Goal: Task Accomplishment & Management: Manage account settings

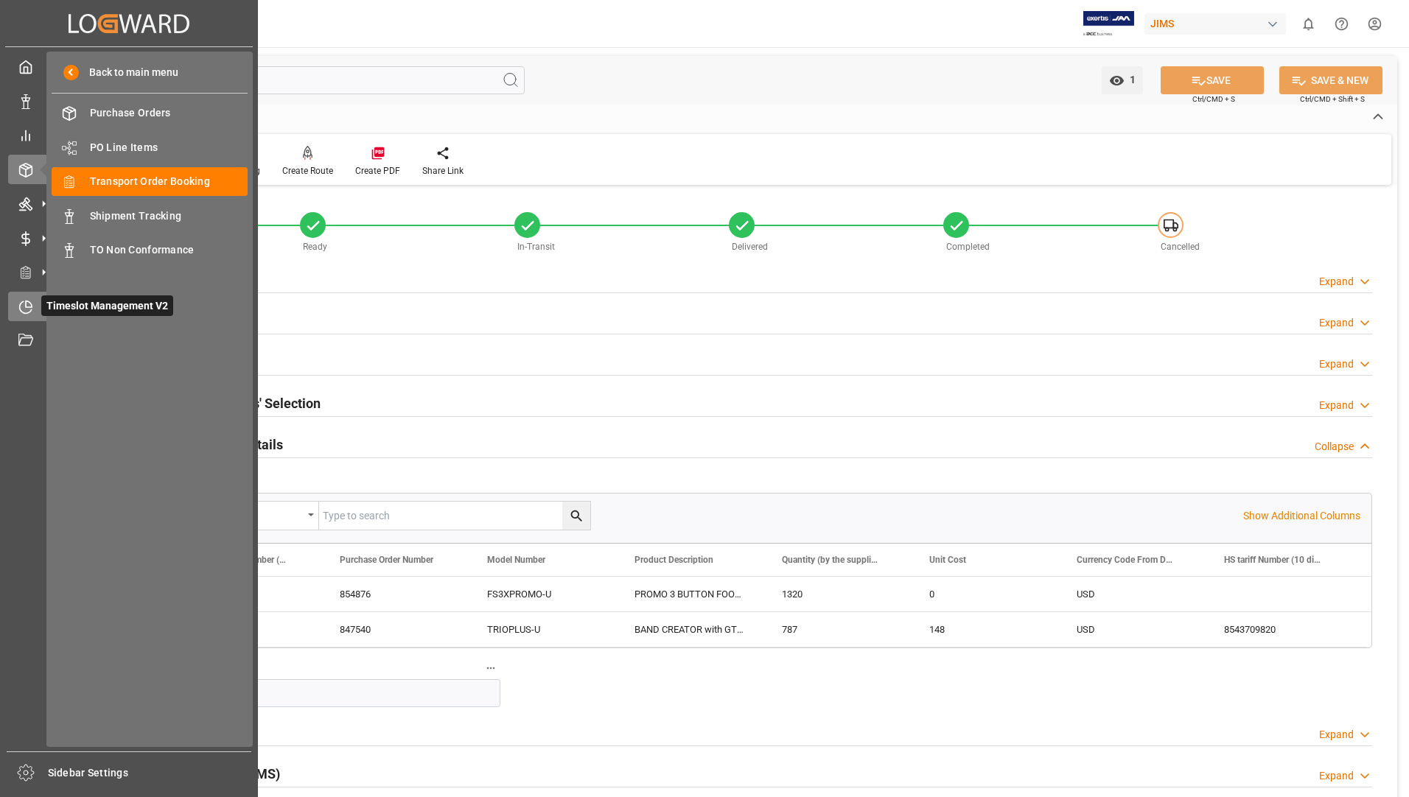
click at [47, 303] on span "Timeslot Management V2" at bounding box center [107, 305] width 132 height 21
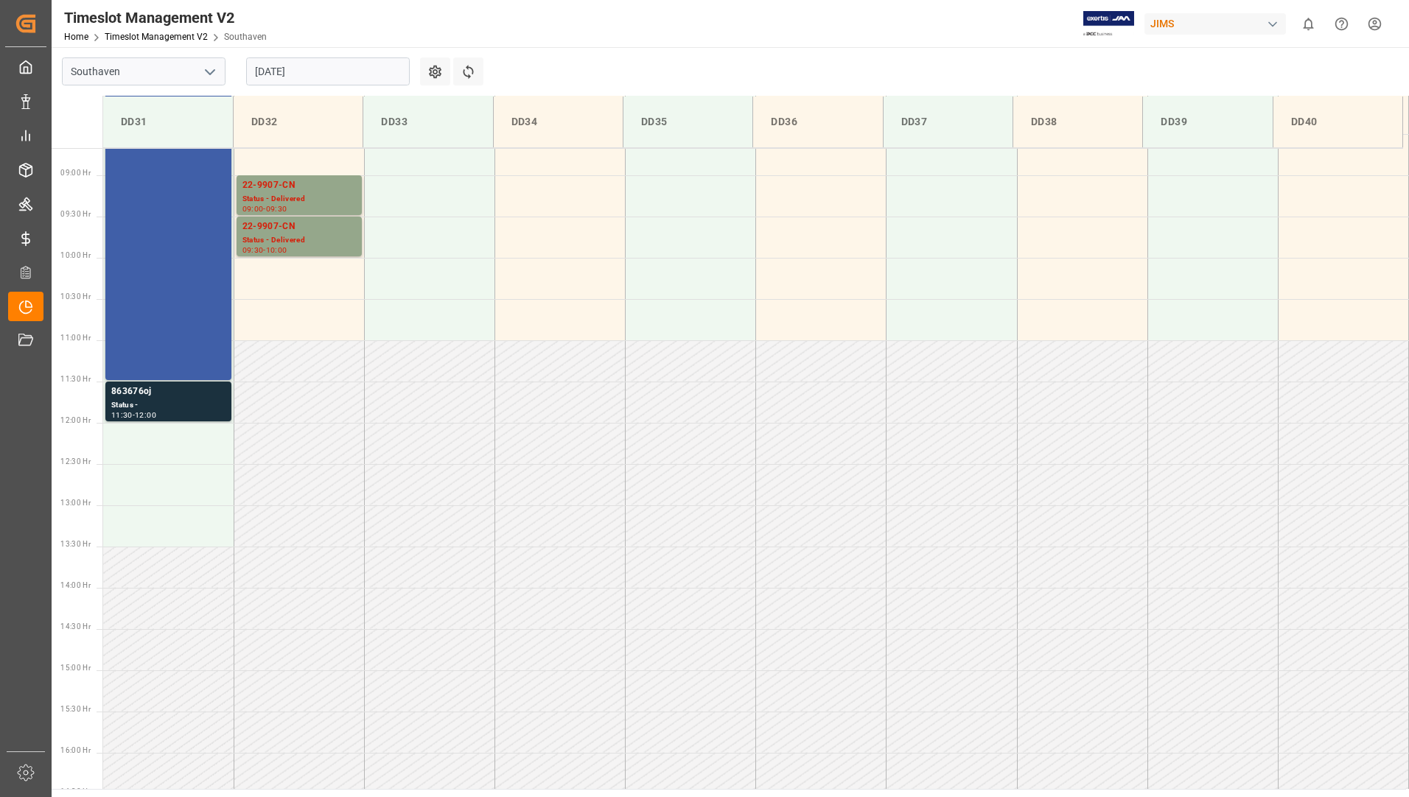
scroll to position [733, 0]
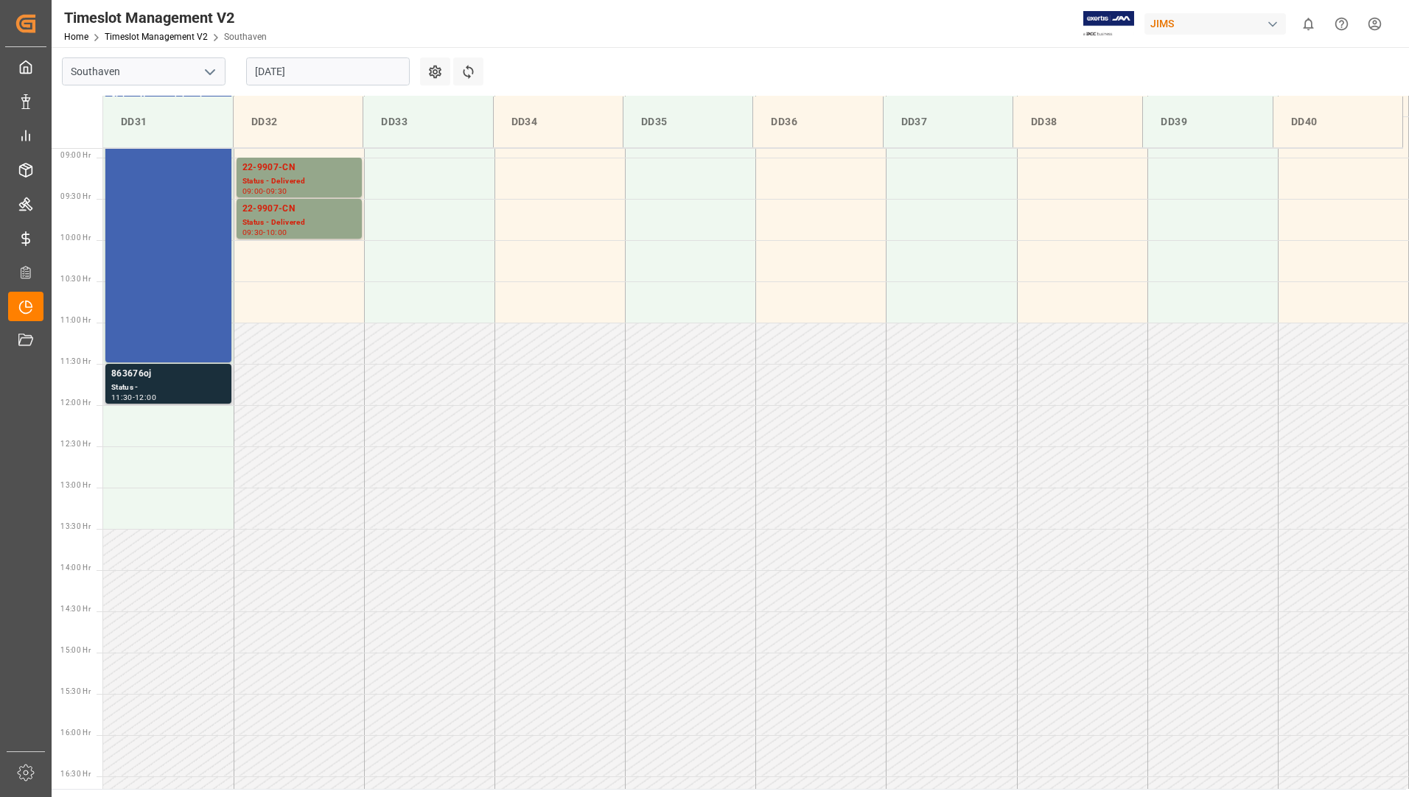
click at [180, 387] on div "Status -" at bounding box center [168, 388] width 114 height 13
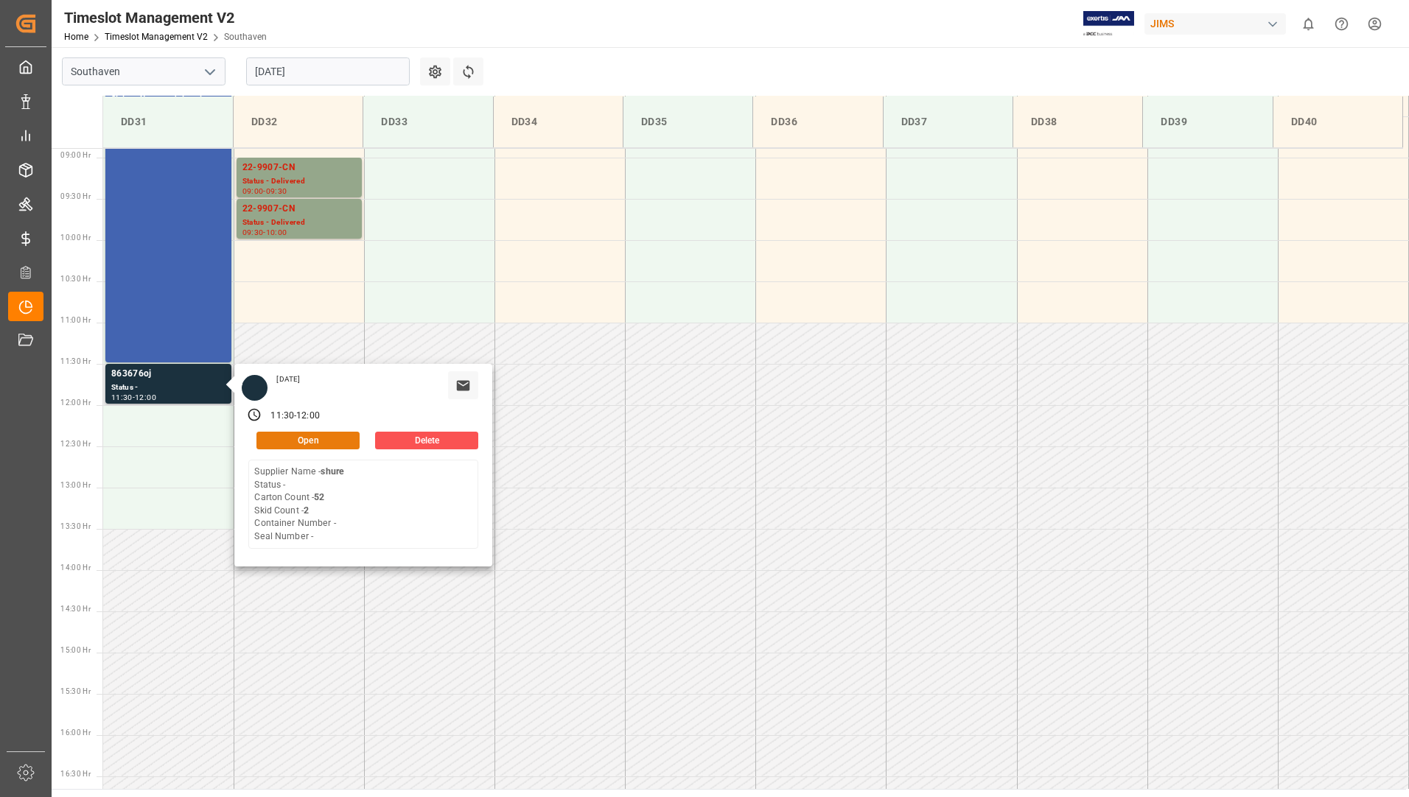
click at [305, 435] on button "Open" at bounding box center [307, 441] width 103 height 18
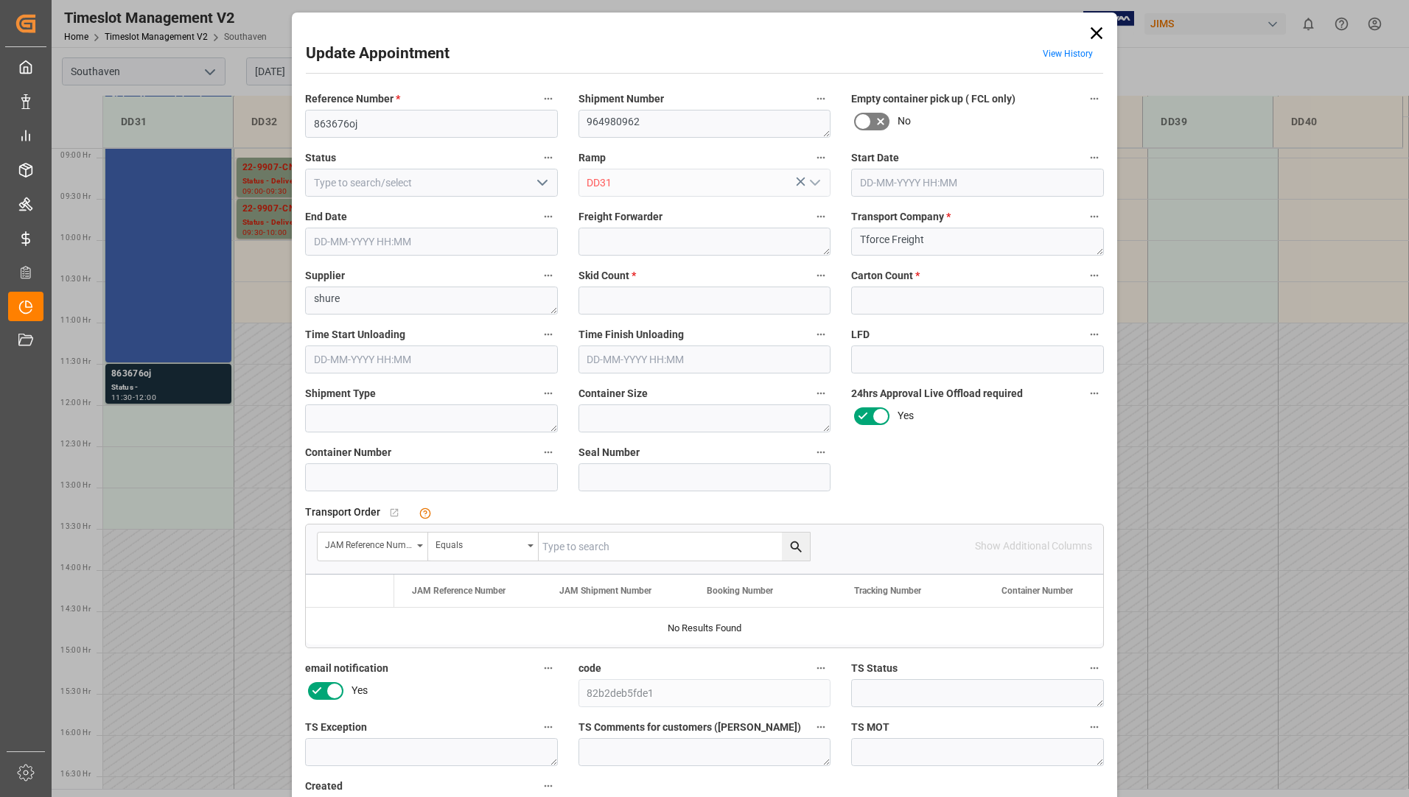
type input "2"
type input "52"
type input "[DATE] 11:30"
type input "[DATE] 12:00"
type input "[DATE] 19:39"
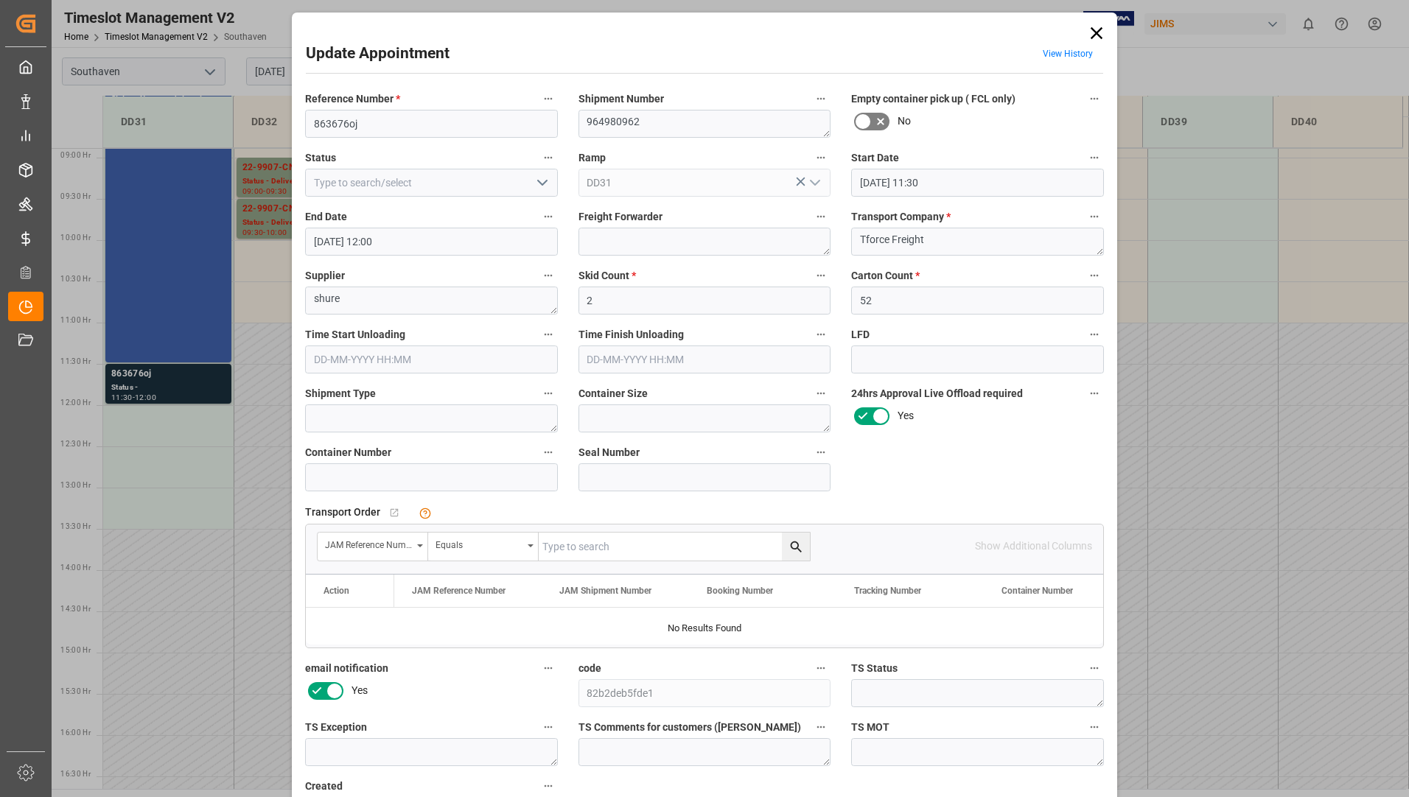
click at [530, 181] on button "open menu" at bounding box center [541, 183] width 22 height 23
click at [433, 243] on div "Completed" at bounding box center [431, 248] width 251 height 33
type input "Completed"
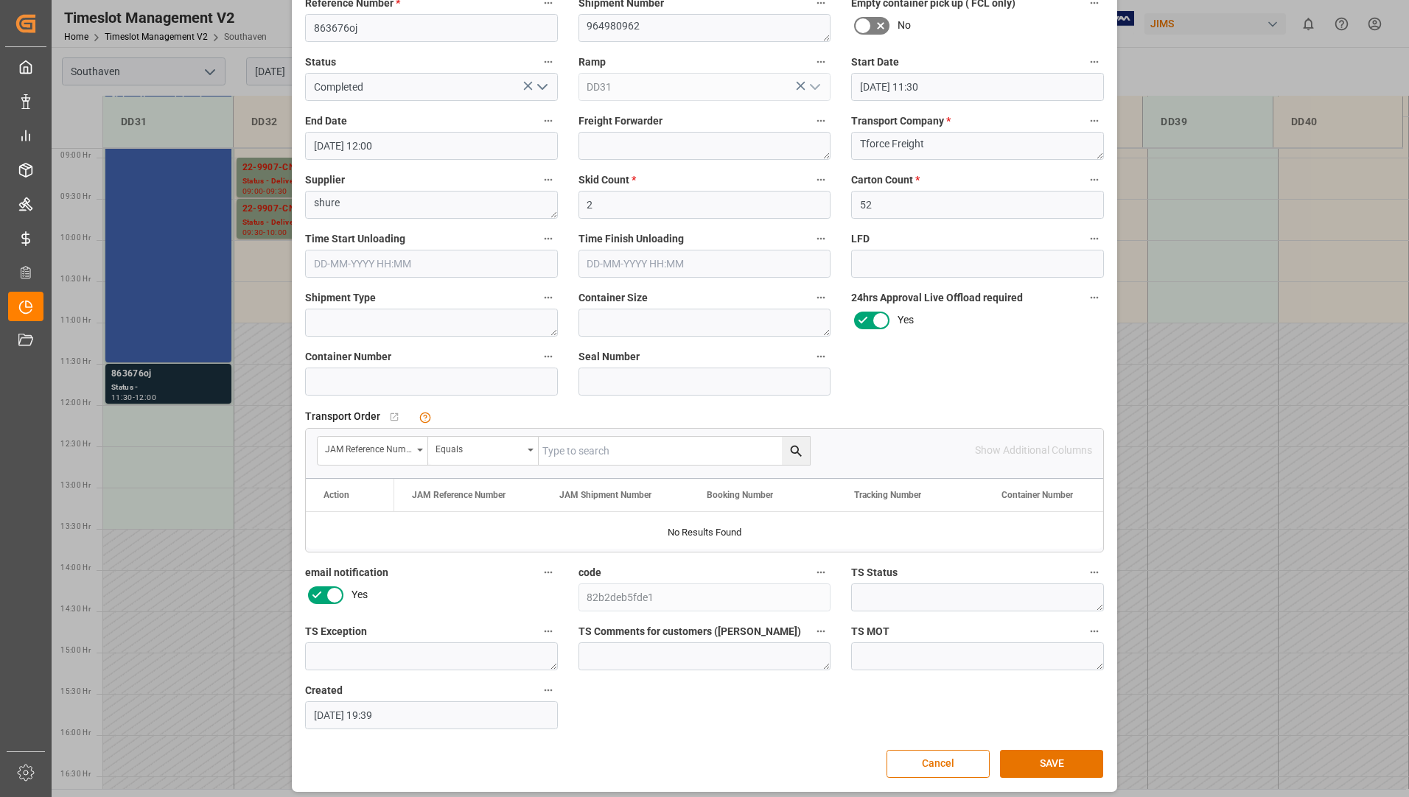
scroll to position [103, 0]
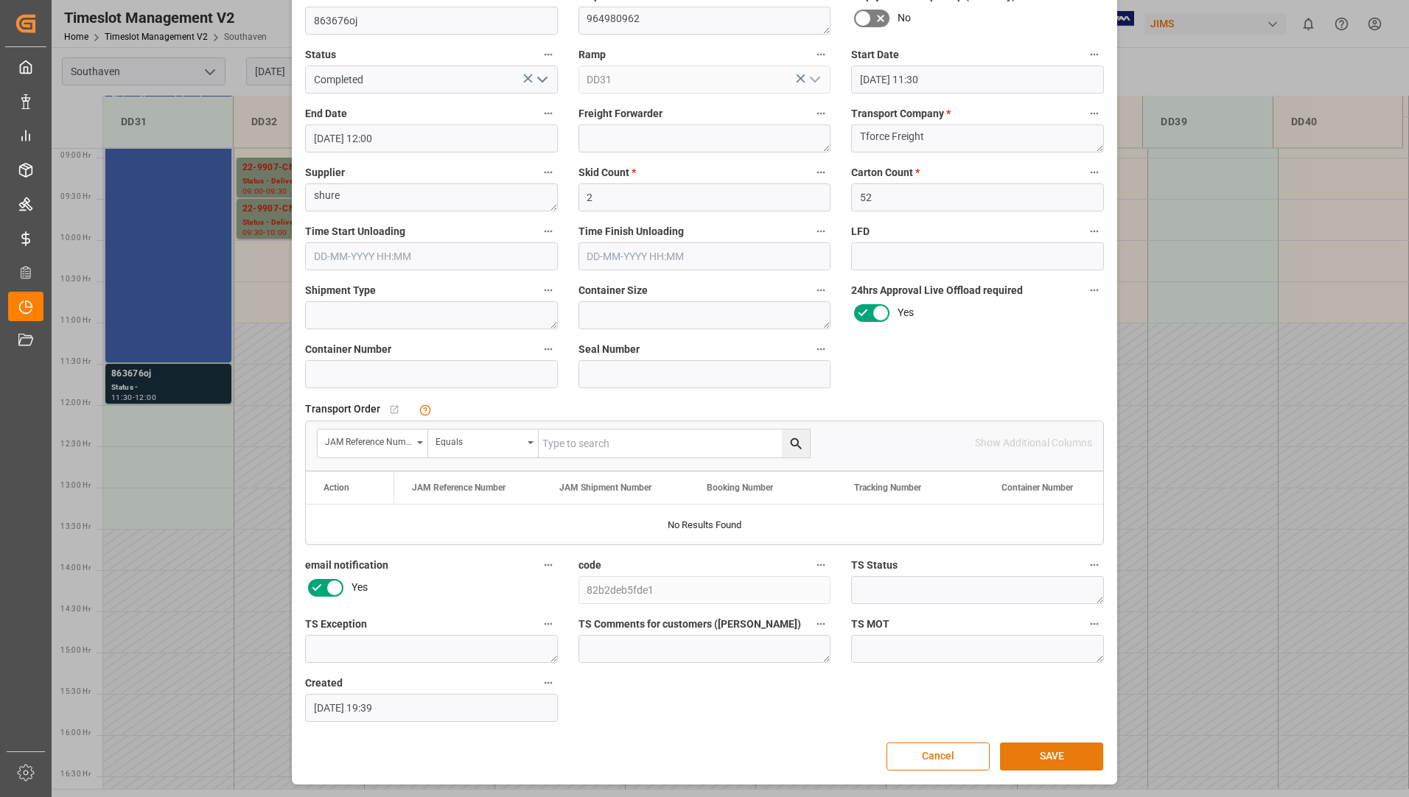
click at [1029, 757] on button "SAVE" at bounding box center [1051, 757] width 103 height 28
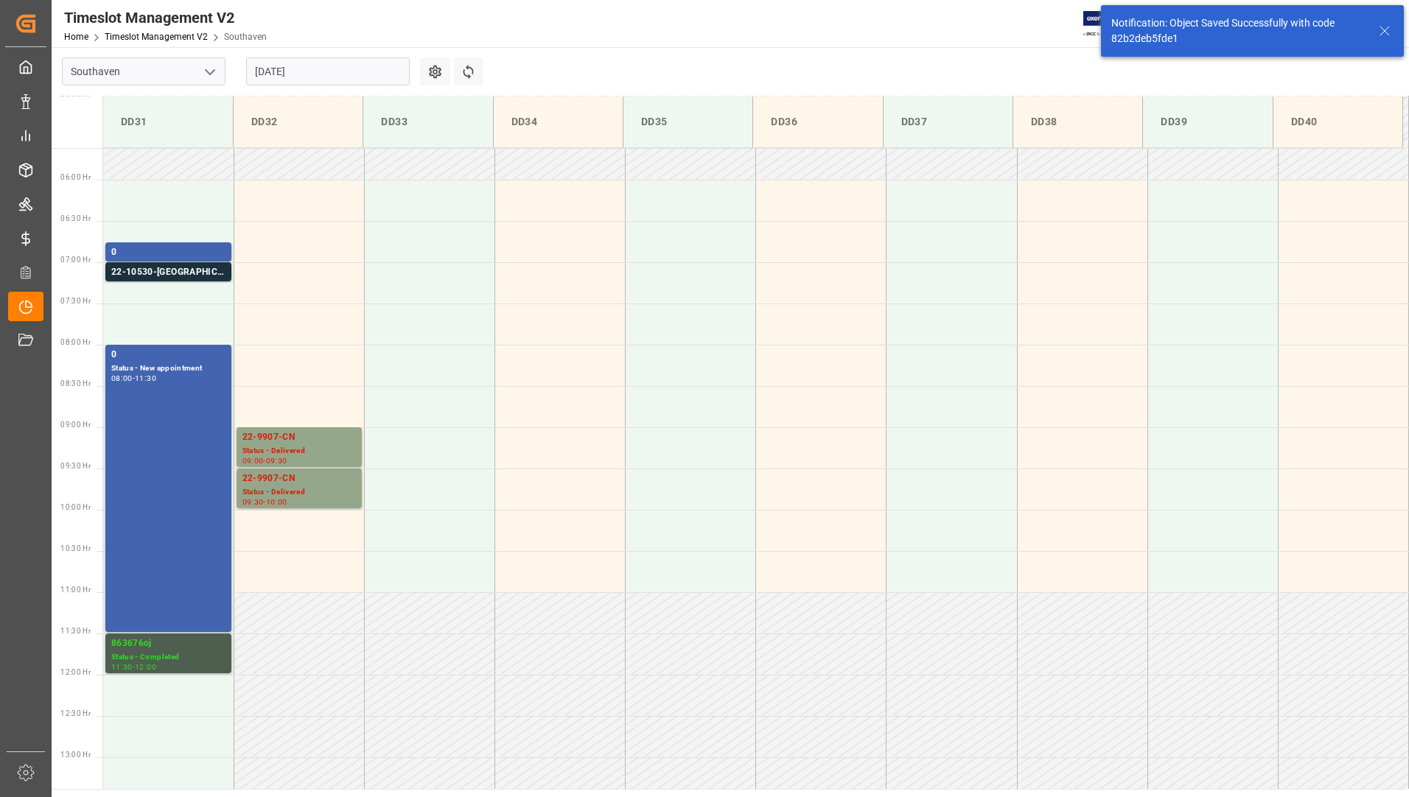
scroll to position [447, 0]
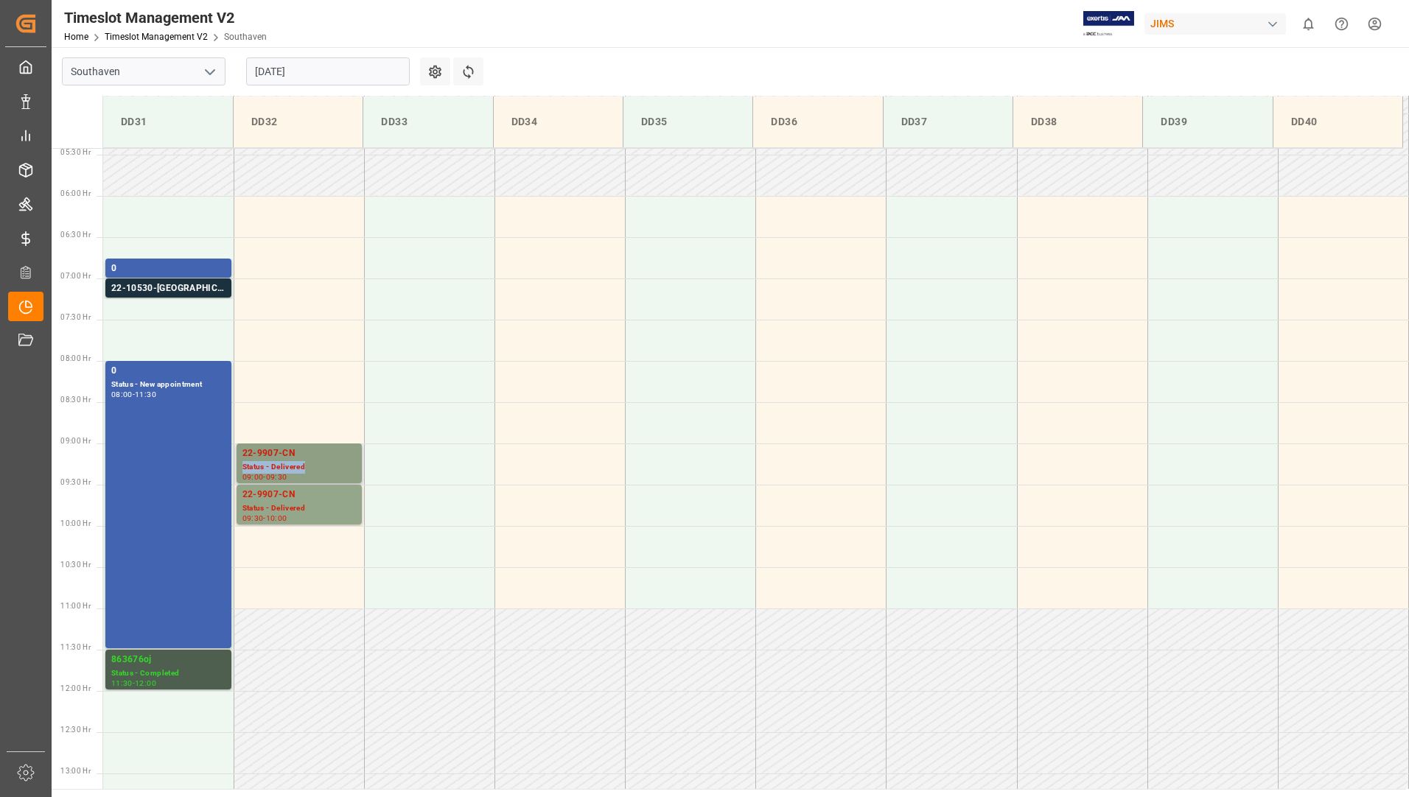
click at [309, 460] on div "22-9907-CN Status - Delivered 09:00 - 09:30" at bounding box center [298, 463] width 113 height 34
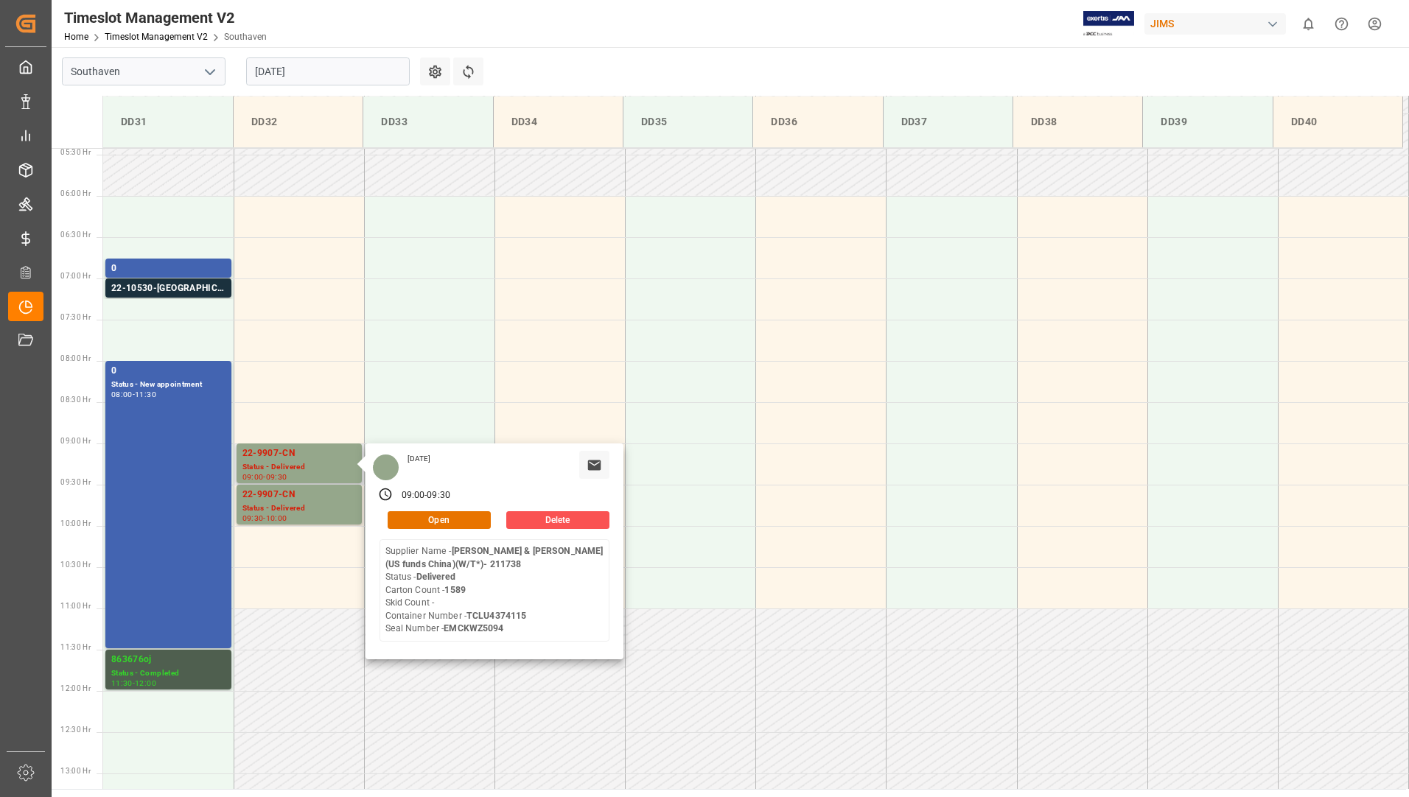
click at [429, 507] on div "[DATE] 09:00 - 09:30 Open Delete Supplier Name - [PERSON_NAME][GEOGRAPHIC_DATA]…" at bounding box center [494, 551] width 258 height 216
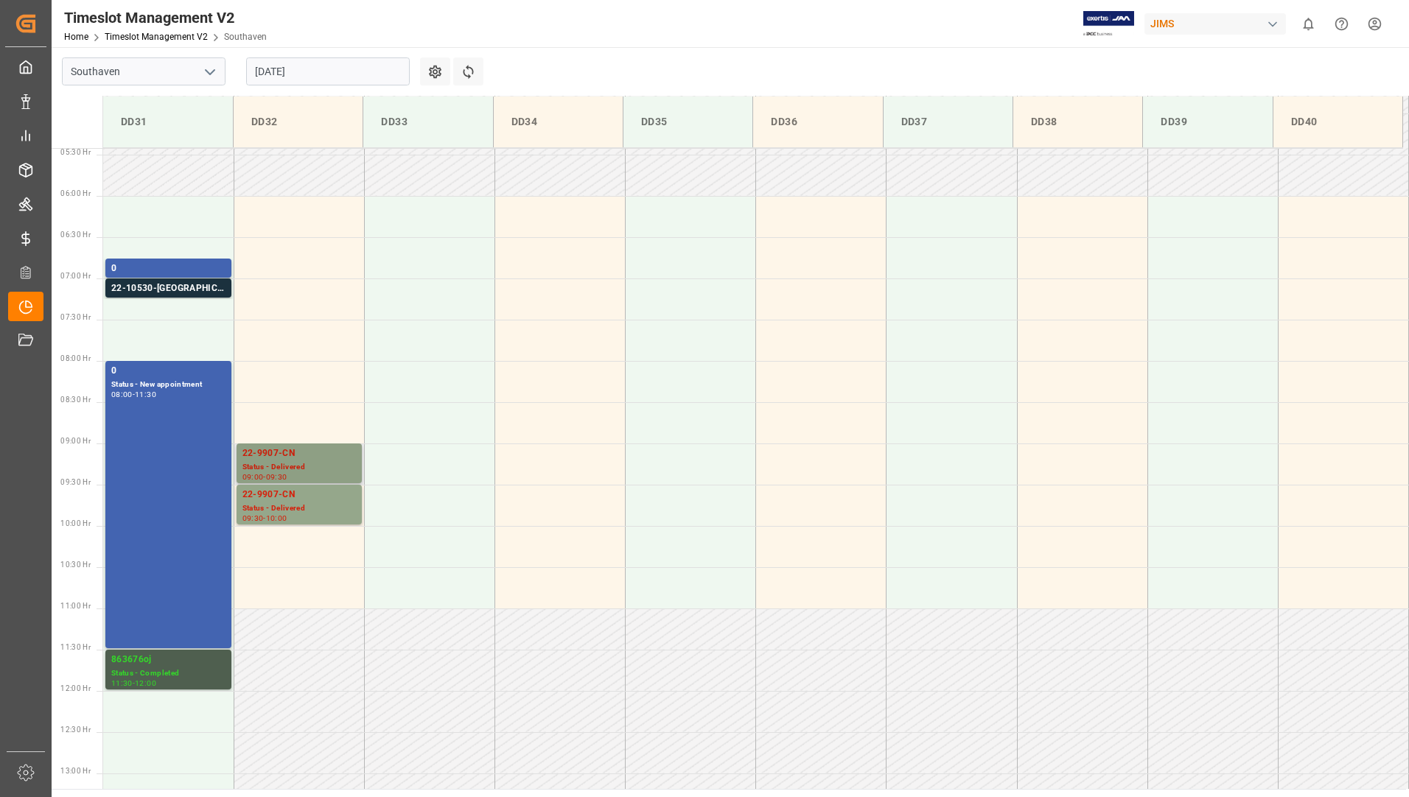
click at [281, 466] on div "Status - Delivered" at bounding box center [298, 467] width 113 height 13
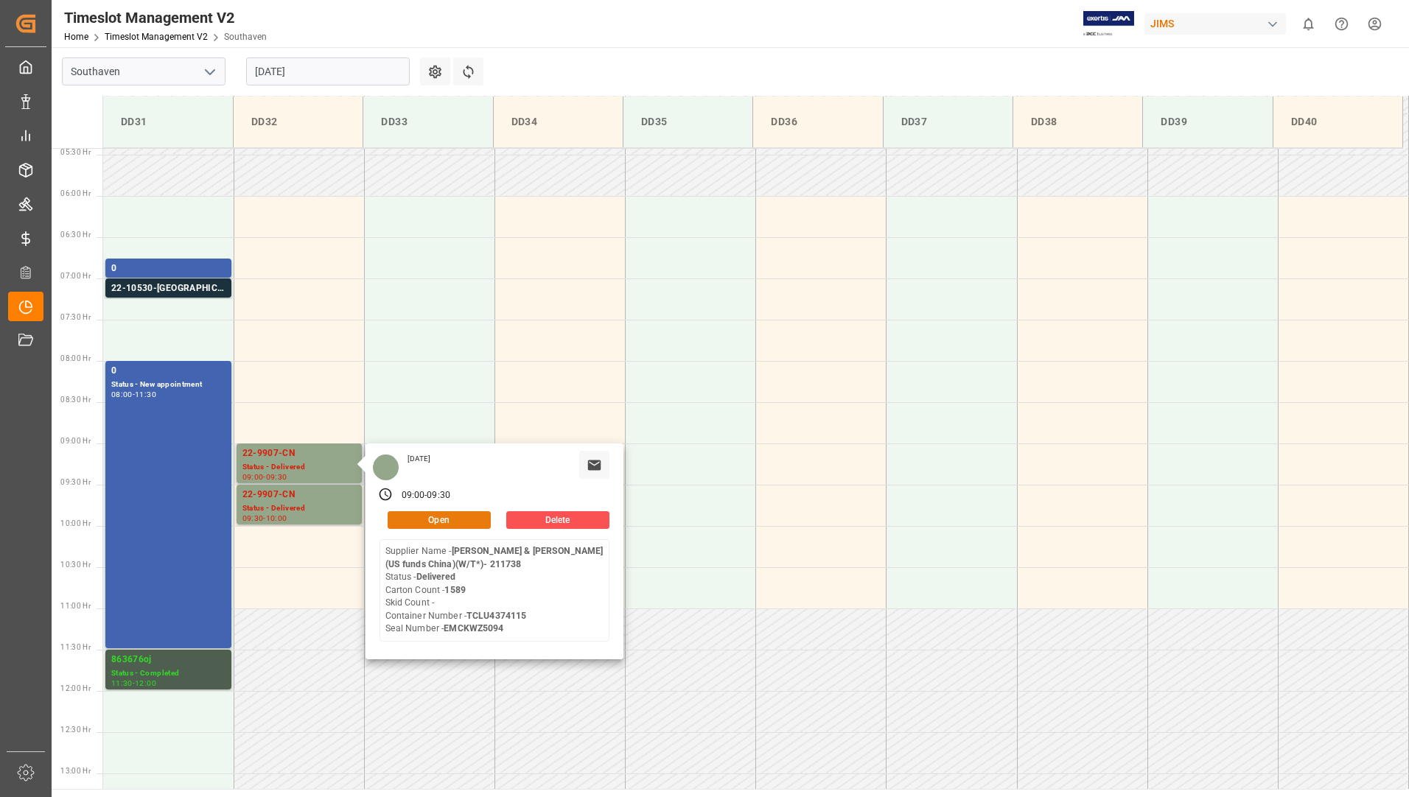
click at [400, 525] on button "Open" at bounding box center [438, 520] width 103 height 18
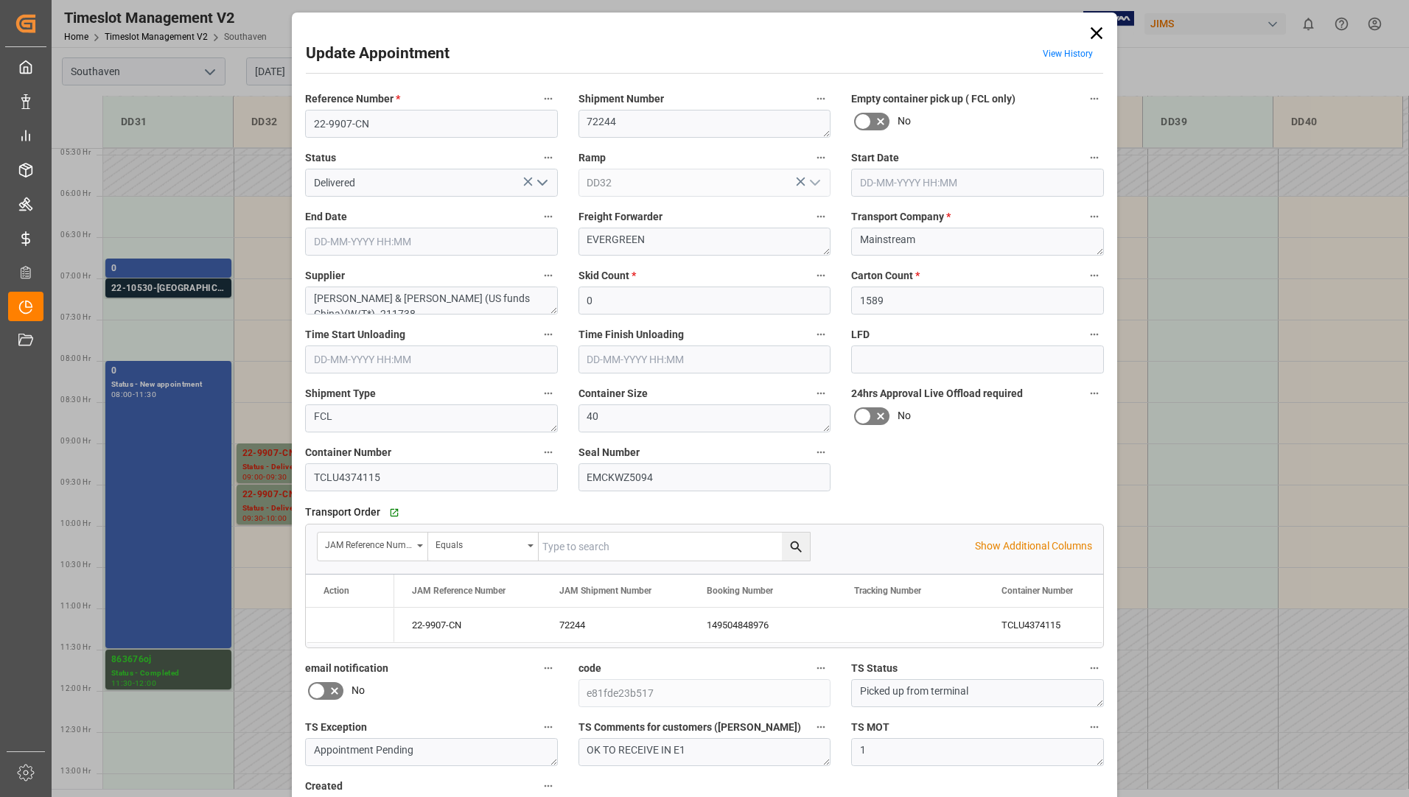
type input "[DATE] 09:00"
type input "[DATE] 09:30"
type input "[DATE] 13:10"
click at [543, 189] on icon "open menu" at bounding box center [542, 183] width 18 height 18
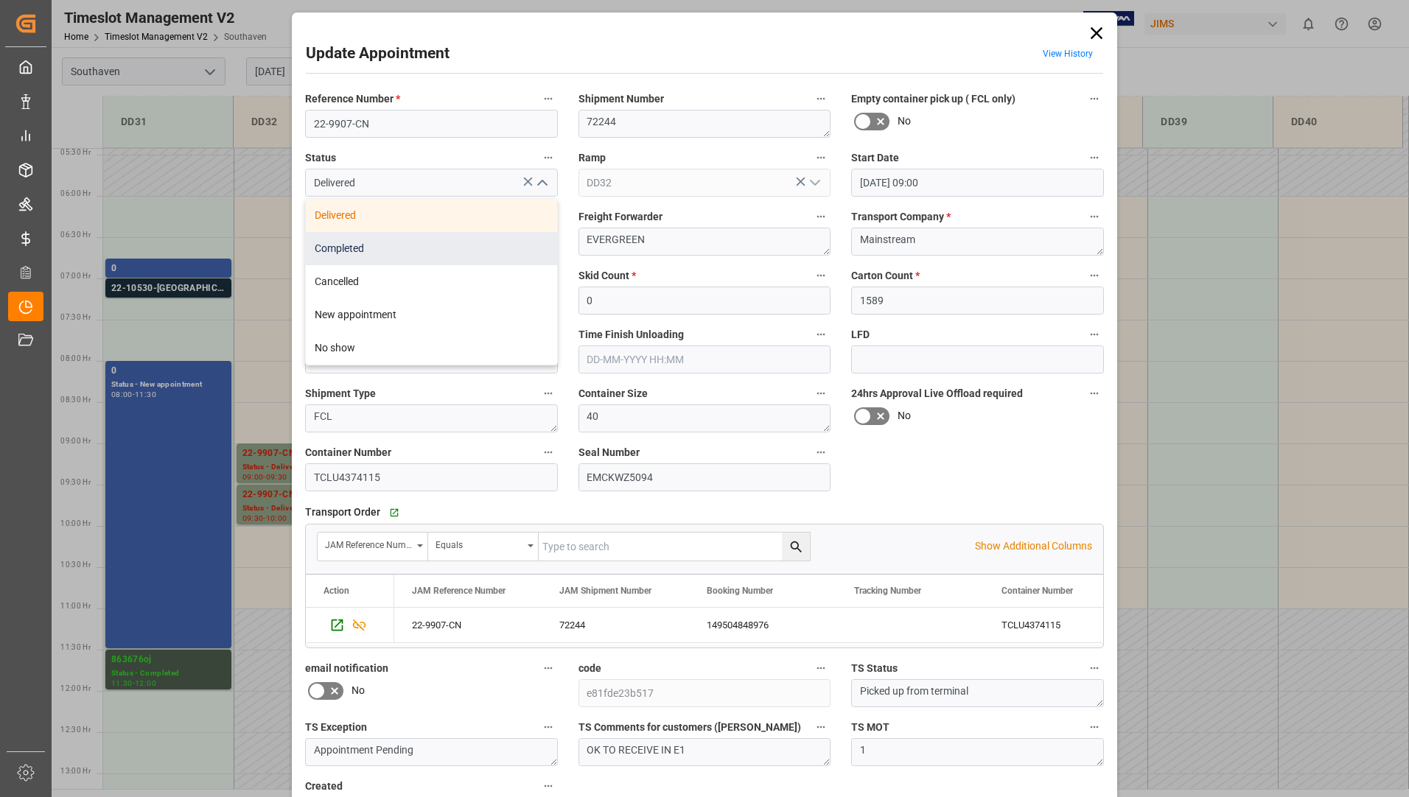
click at [516, 248] on div "Completed" at bounding box center [431, 248] width 251 height 33
type input "Completed"
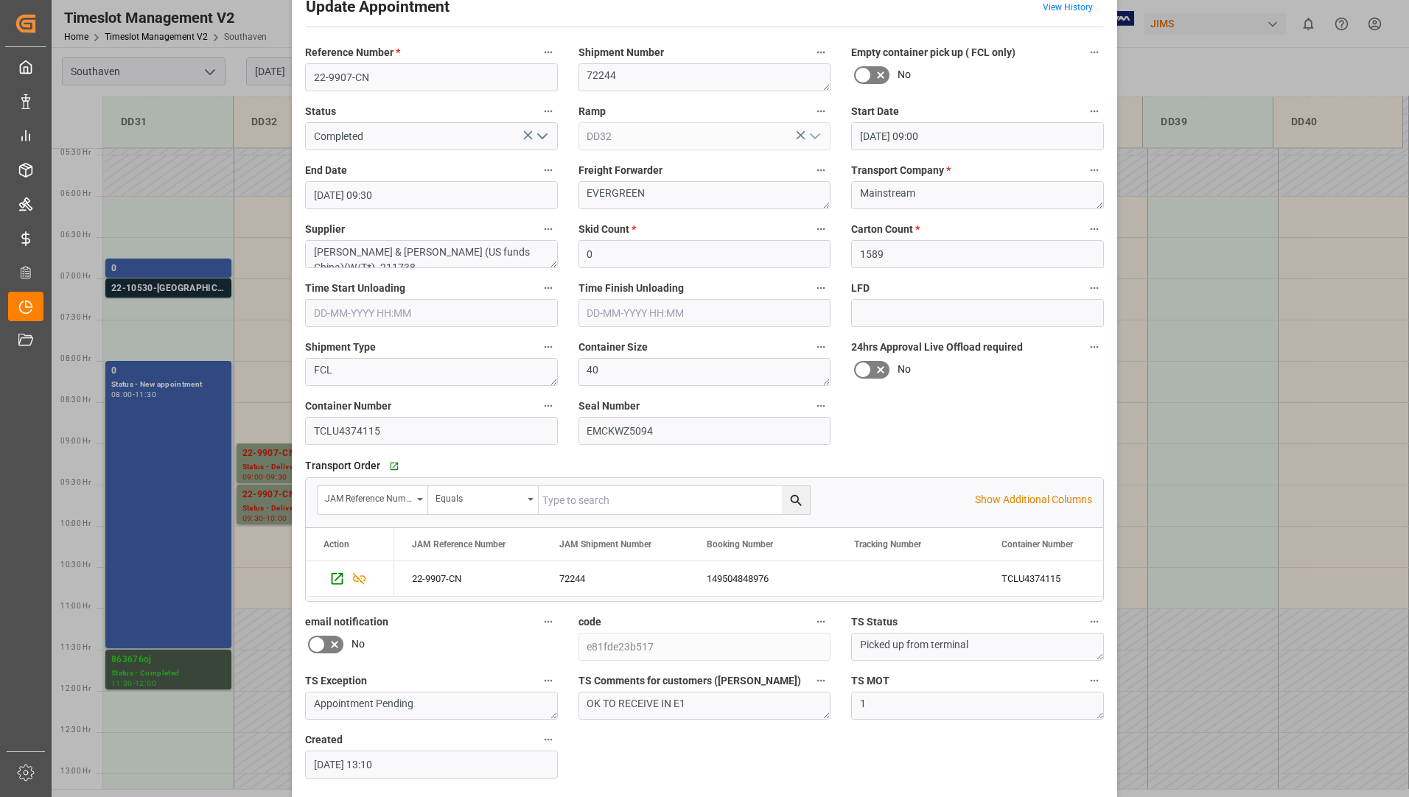
scroll to position [103, 0]
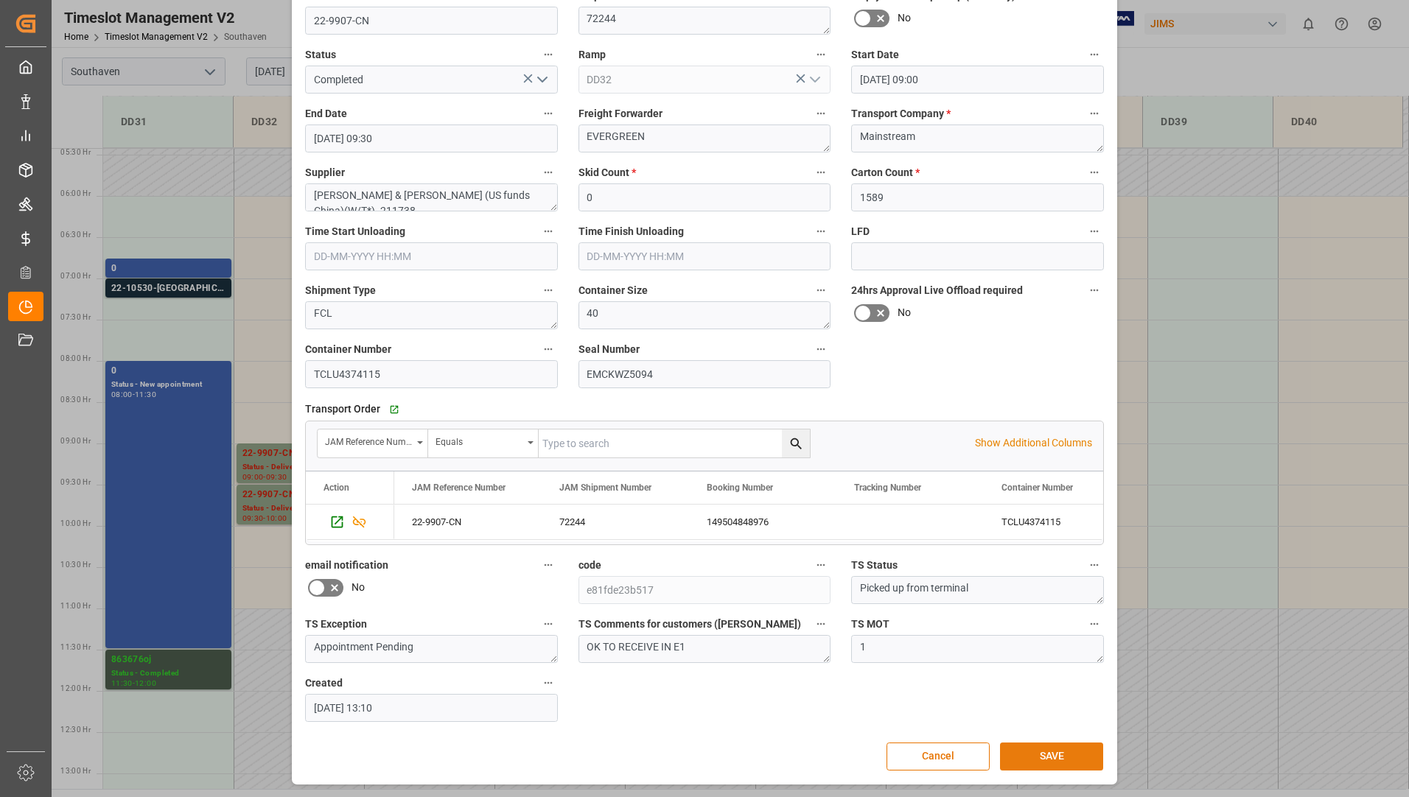
click at [1053, 743] on button "SAVE" at bounding box center [1051, 757] width 103 height 28
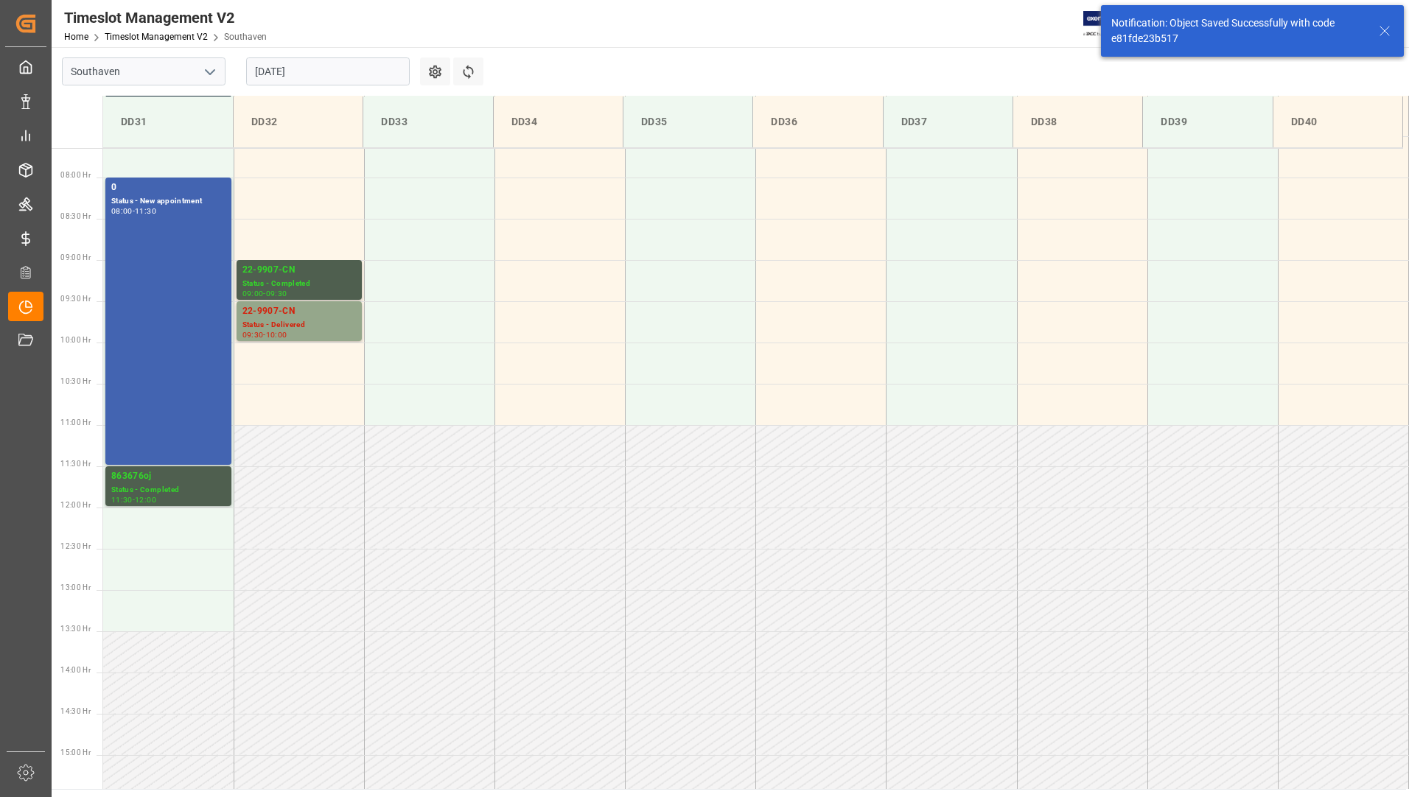
scroll to position [650, 0]
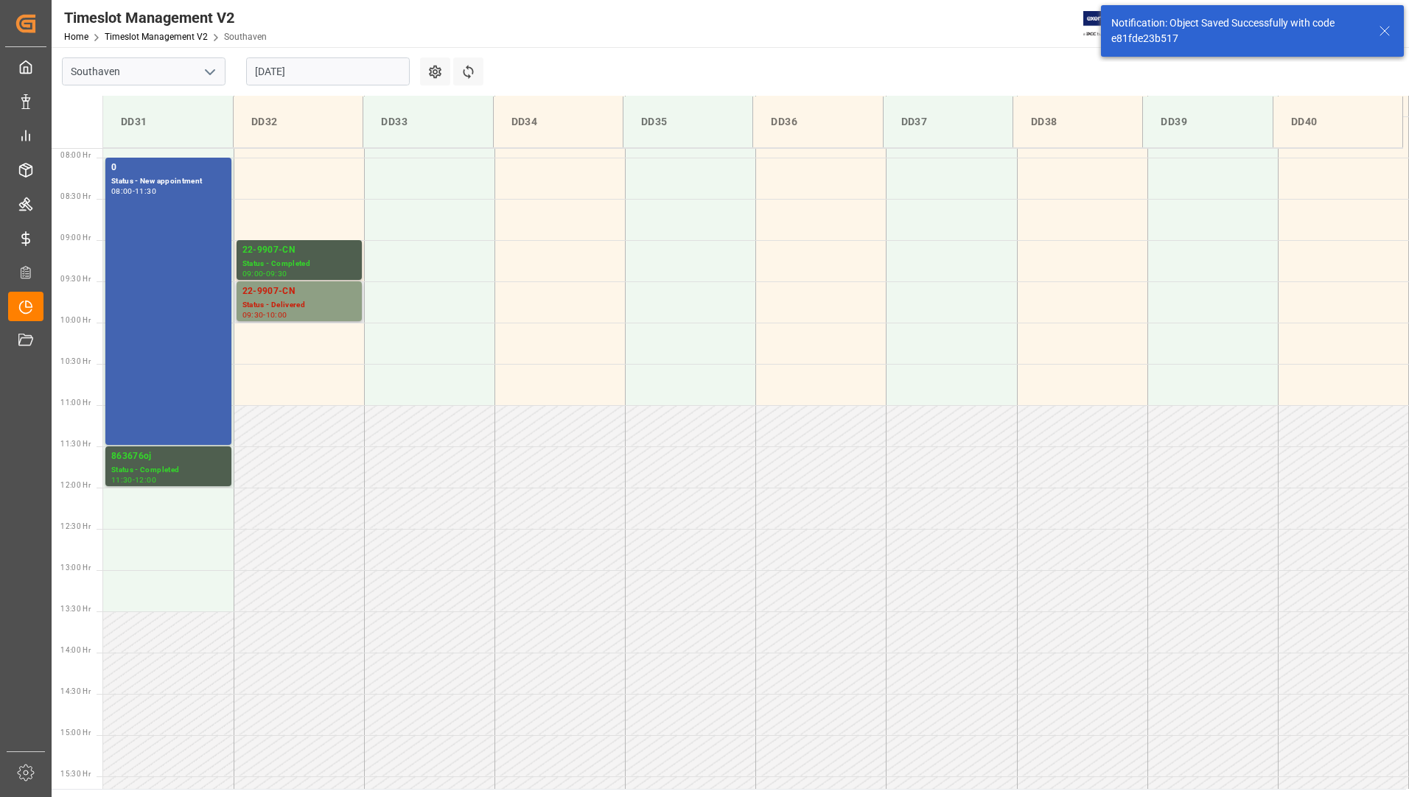
click at [309, 296] on div "22-9907-CN" at bounding box center [298, 291] width 113 height 15
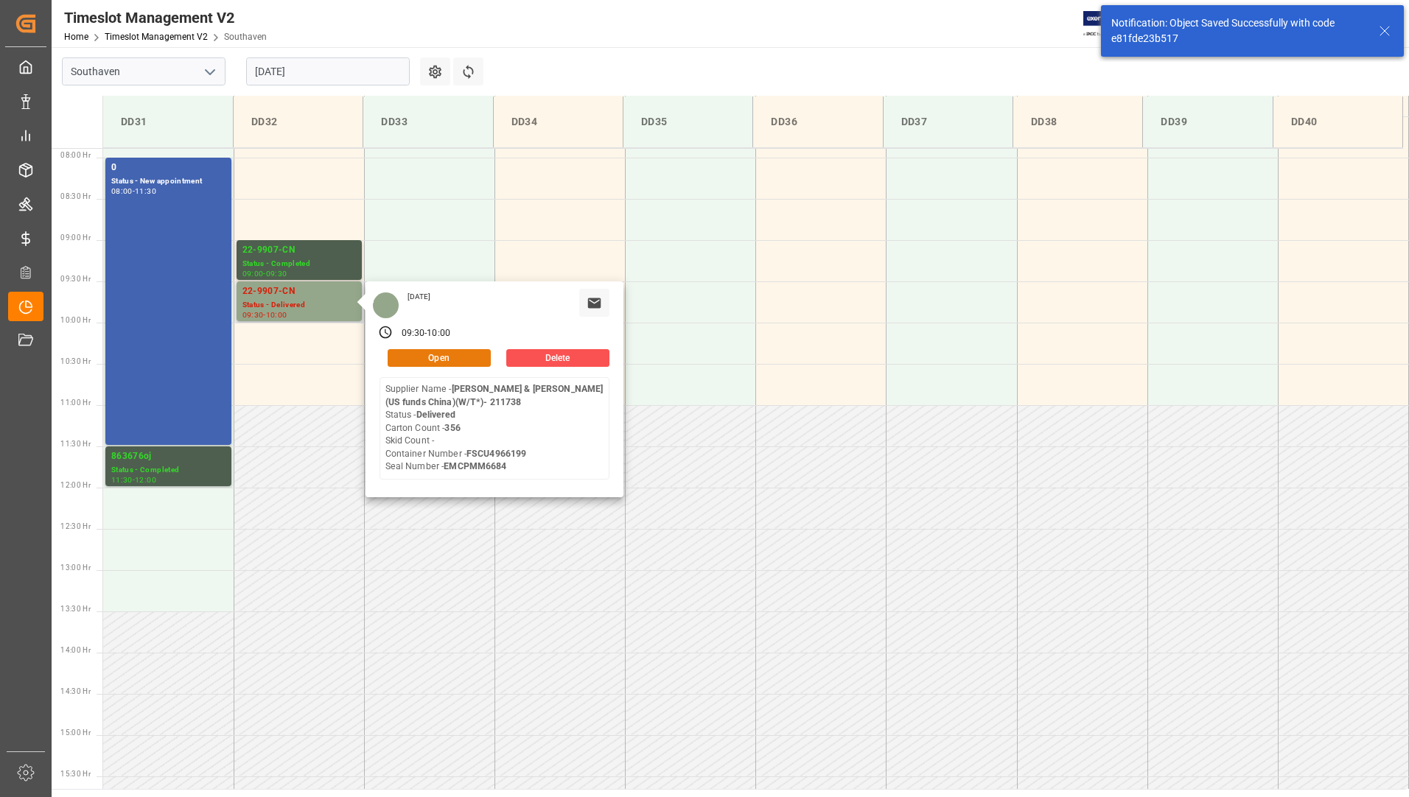
click at [459, 362] on button "Open" at bounding box center [438, 358] width 103 height 18
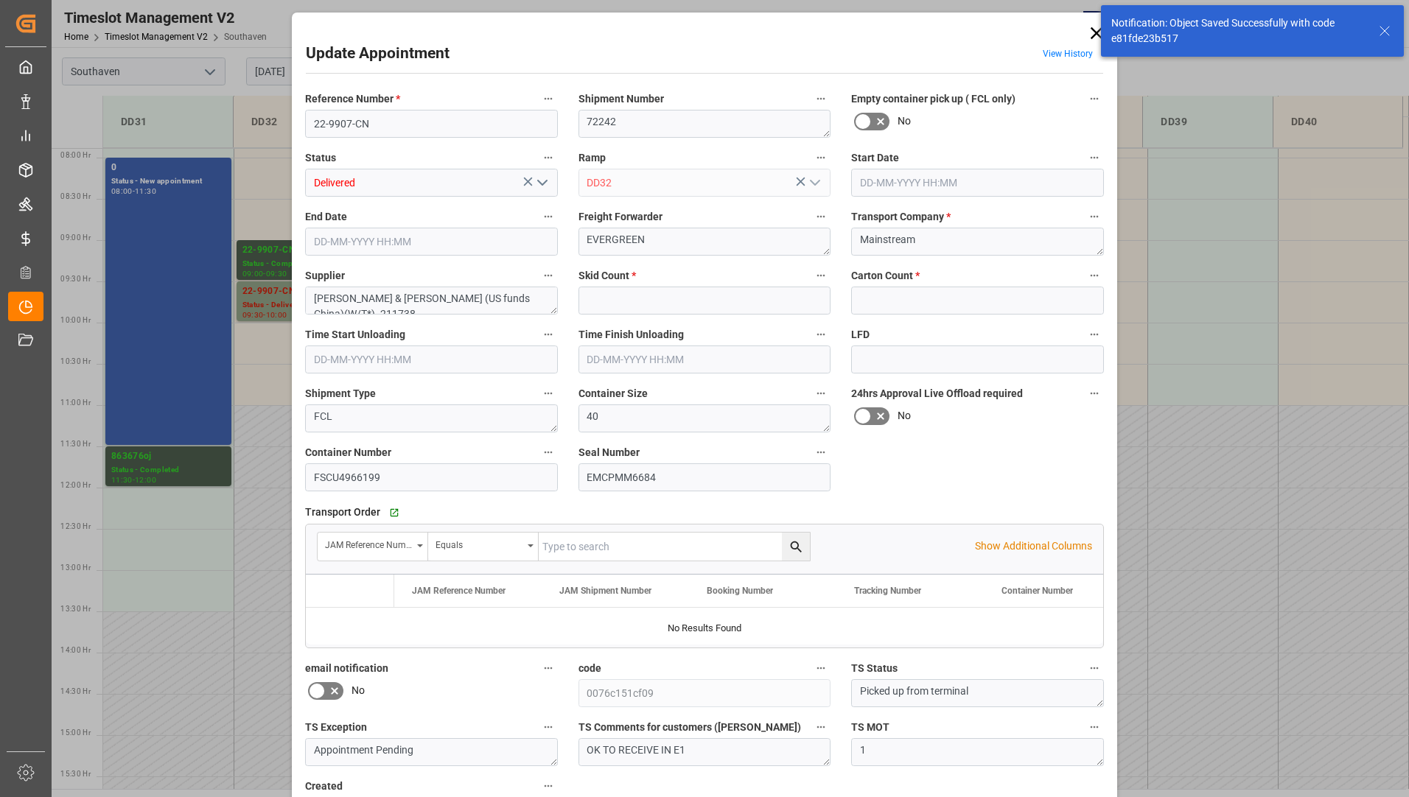
type input "0"
type input "356"
type input "[DATE] 09:30"
type input "[DATE] 10:00"
type input "[DATE] 13:07"
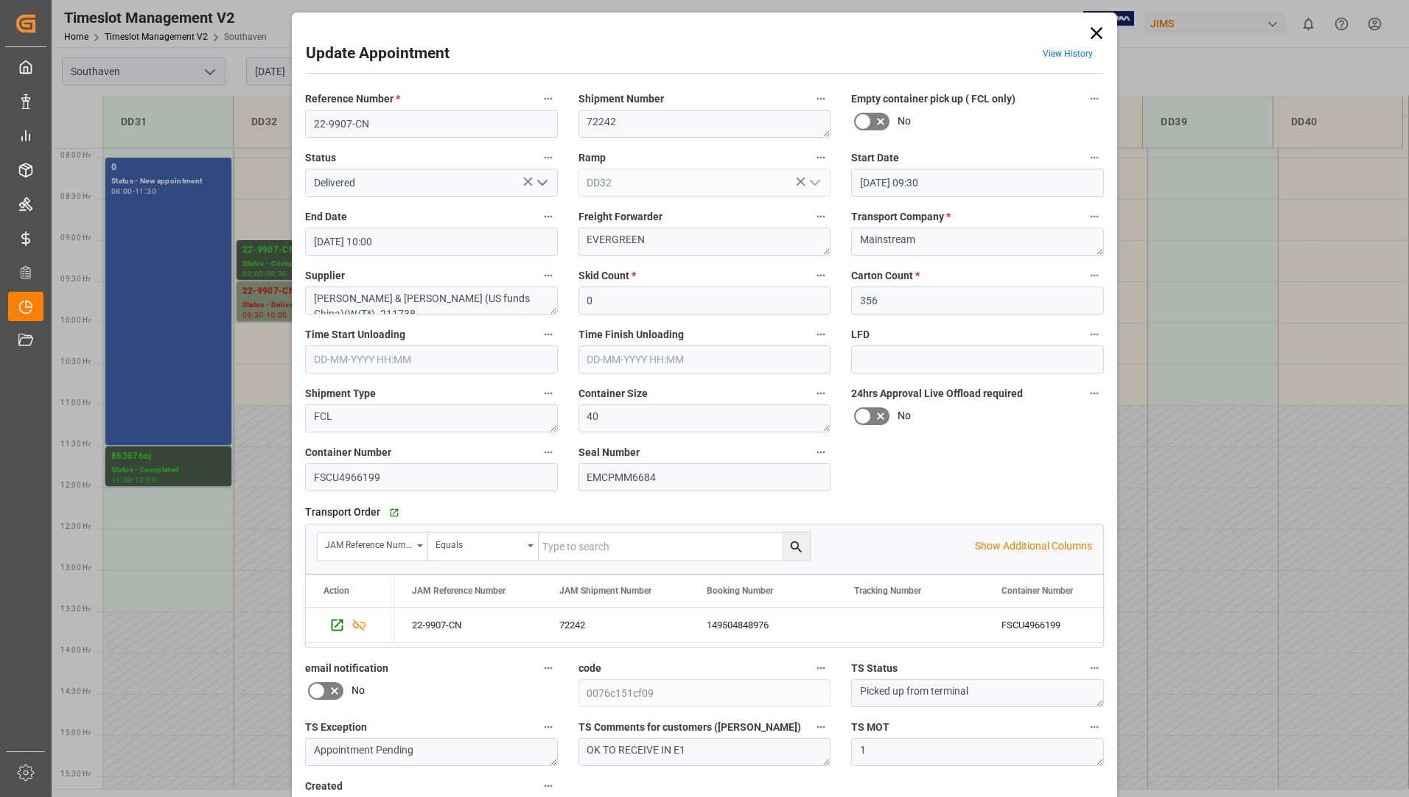
click at [534, 186] on icon "open menu" at bounding box center [542, 183] width 18 height 18
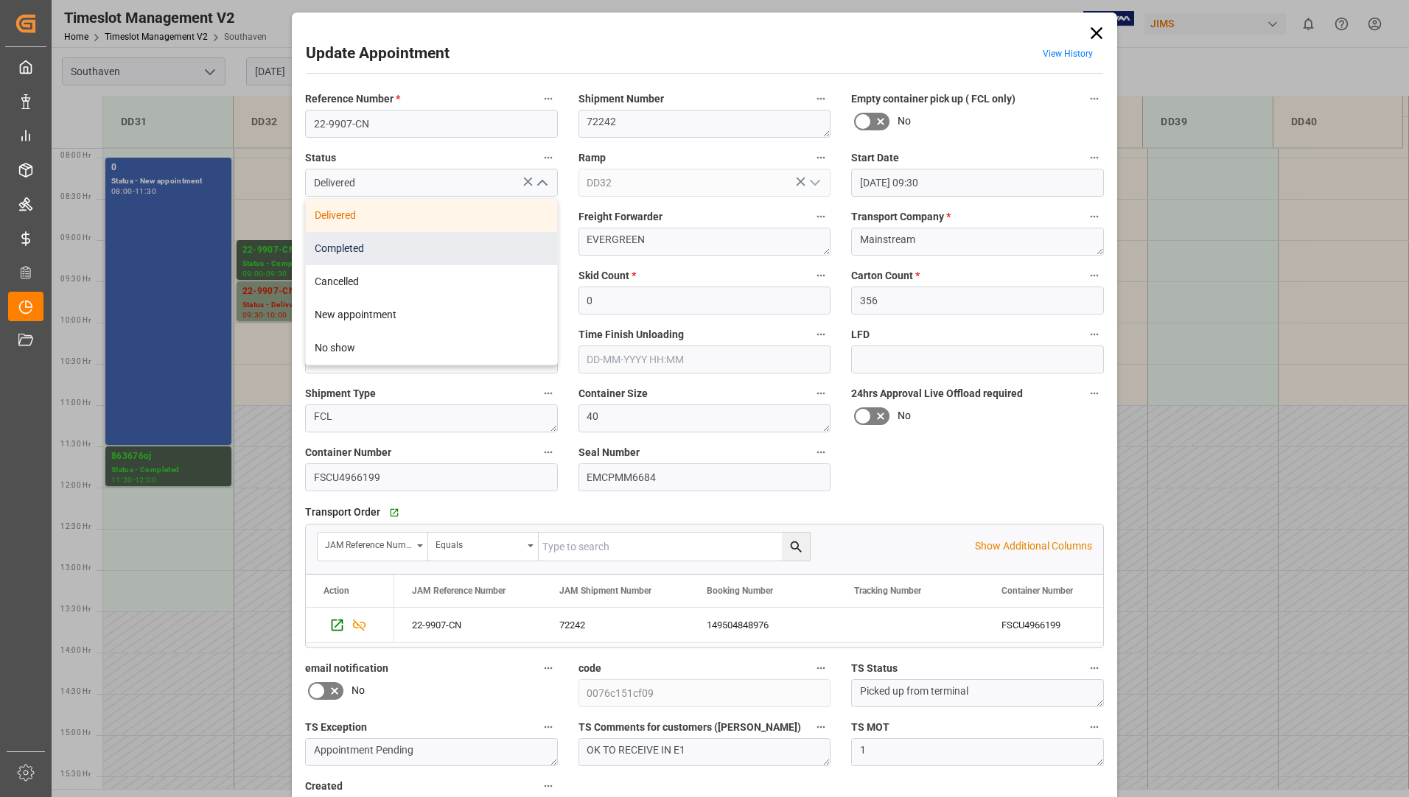
click at [497, 242] on div "Completed" at bounding box center [431, 248] width 251 height 33
type input "Completed"
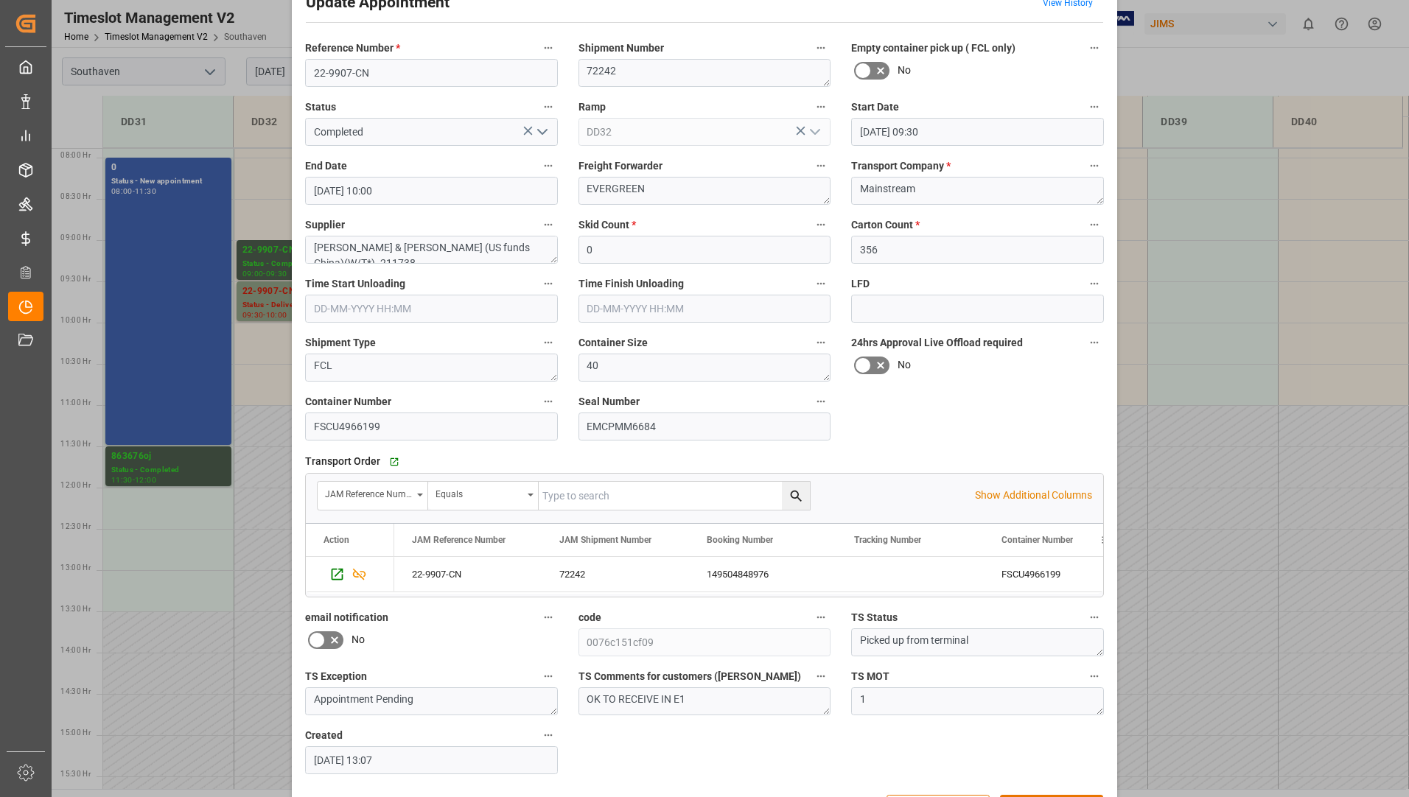
scroll to position [103, 0]
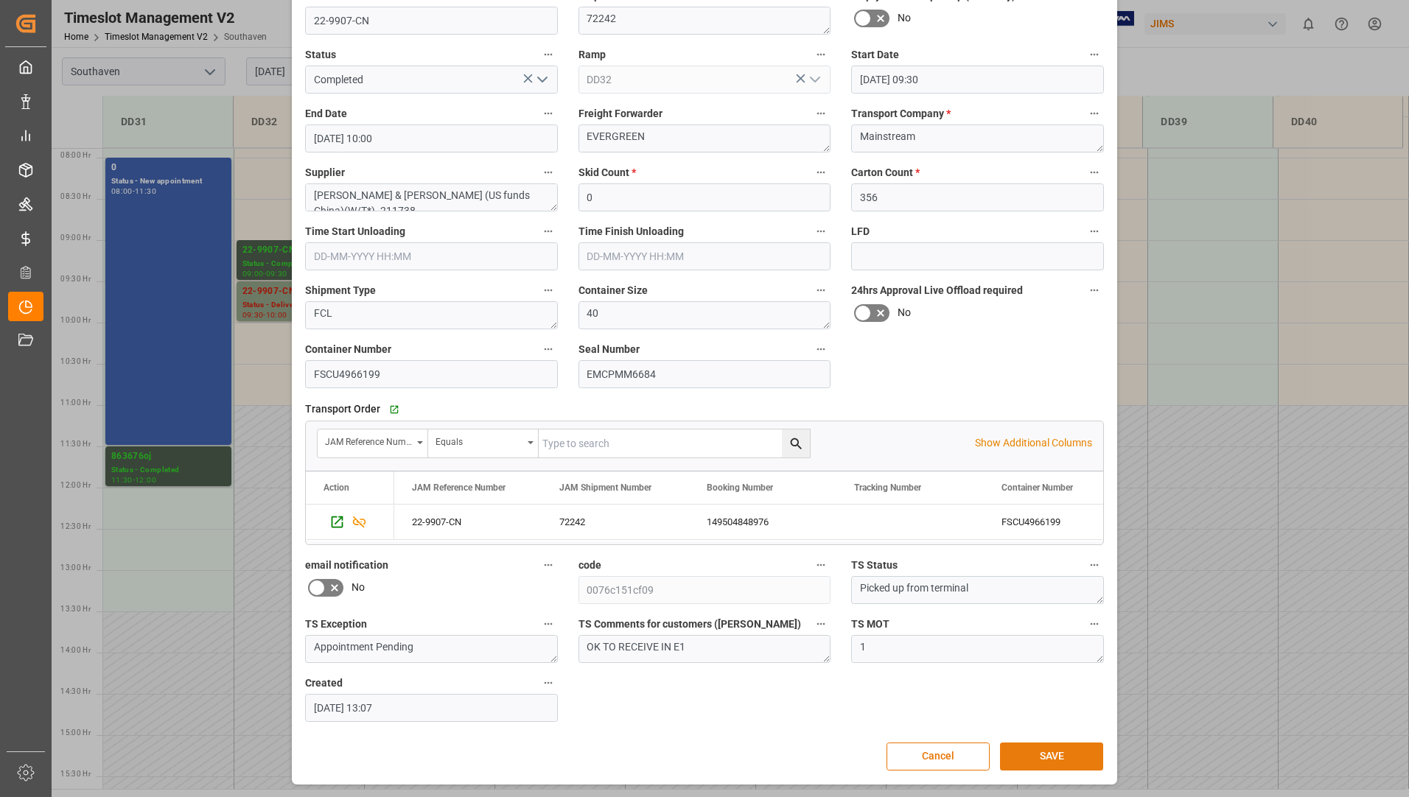
click at [1030, 756] on button "SAVE" at bounding box center [1051, 757] width 103 height 28
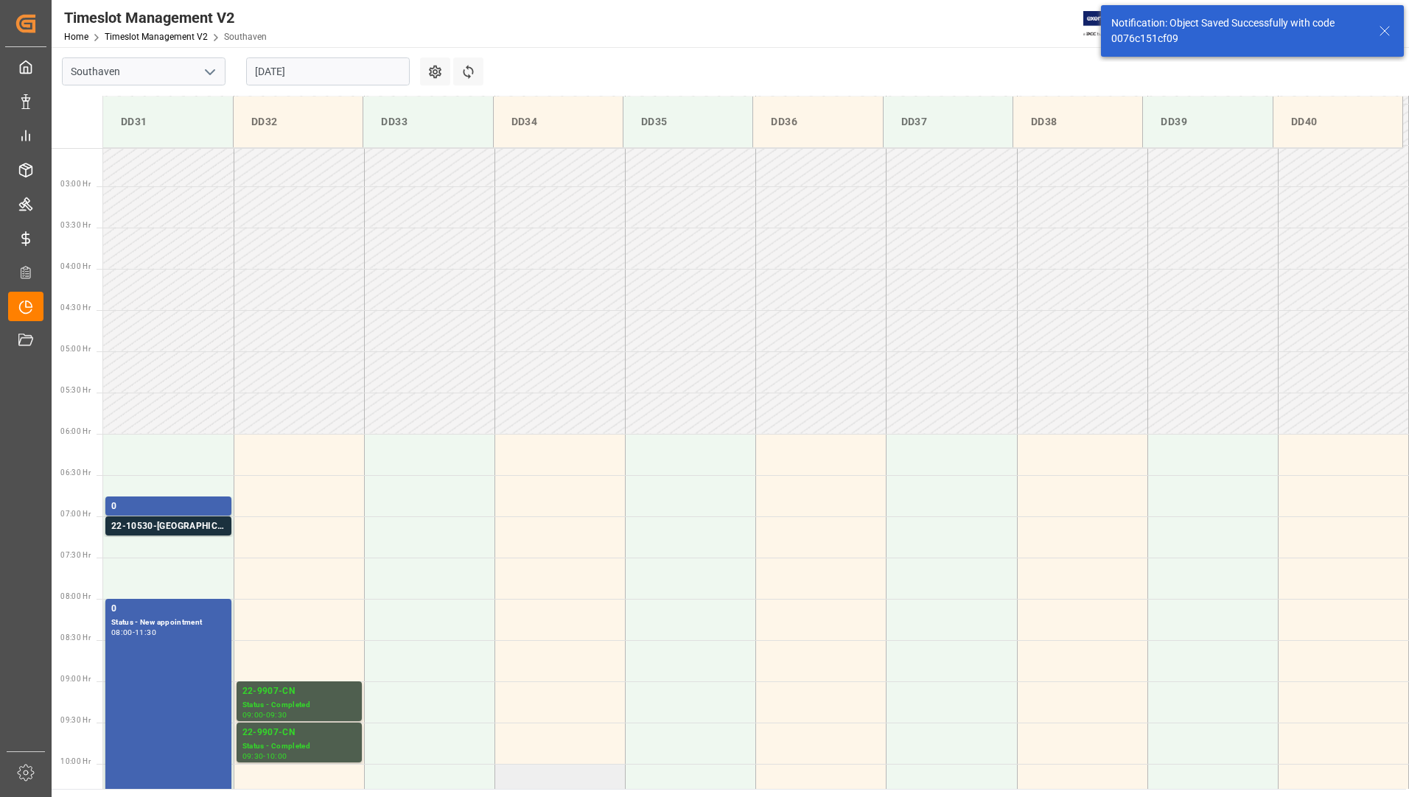
scroll to position [208, 0]
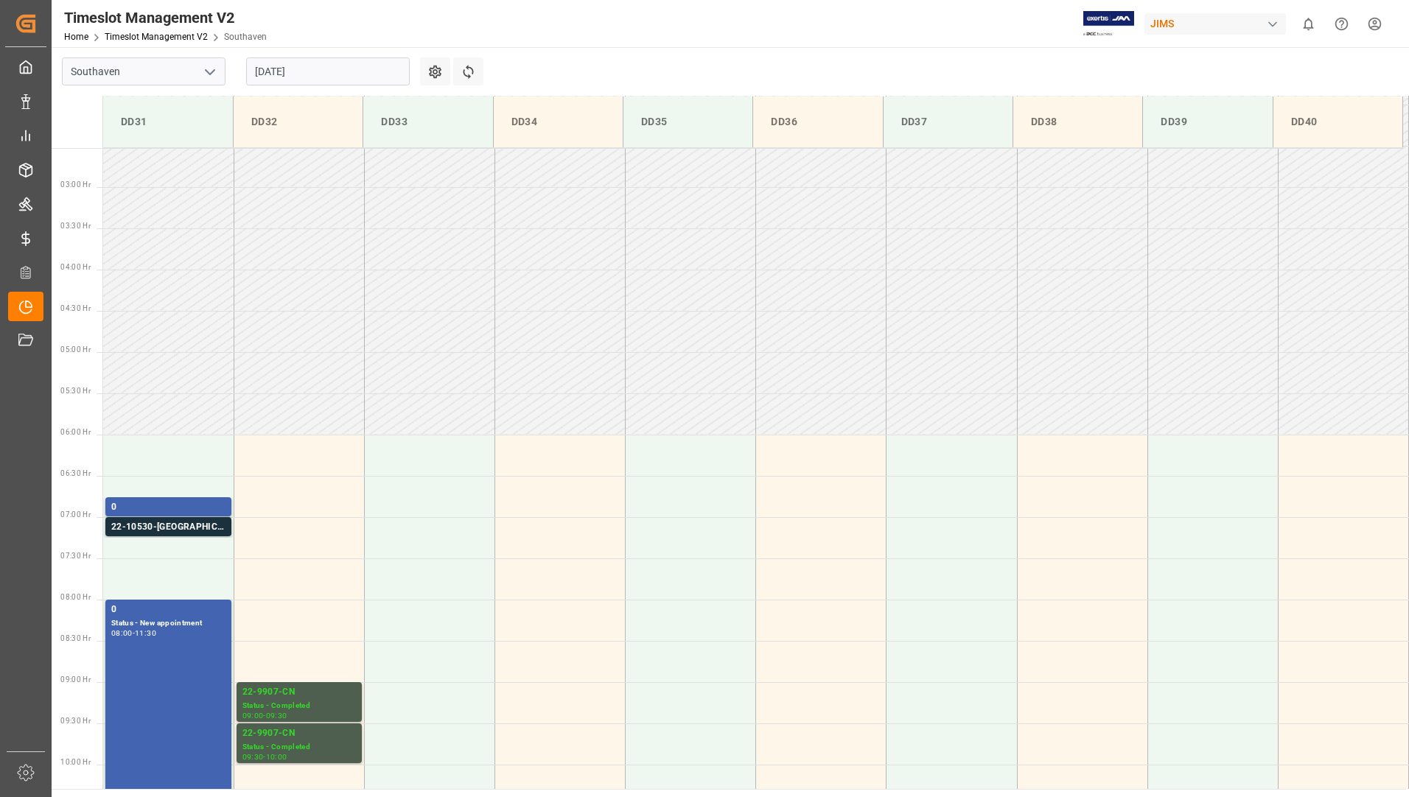
click at [324, 73] on input "[DATE]" at bounding box center [328, 71] width 164 height 28
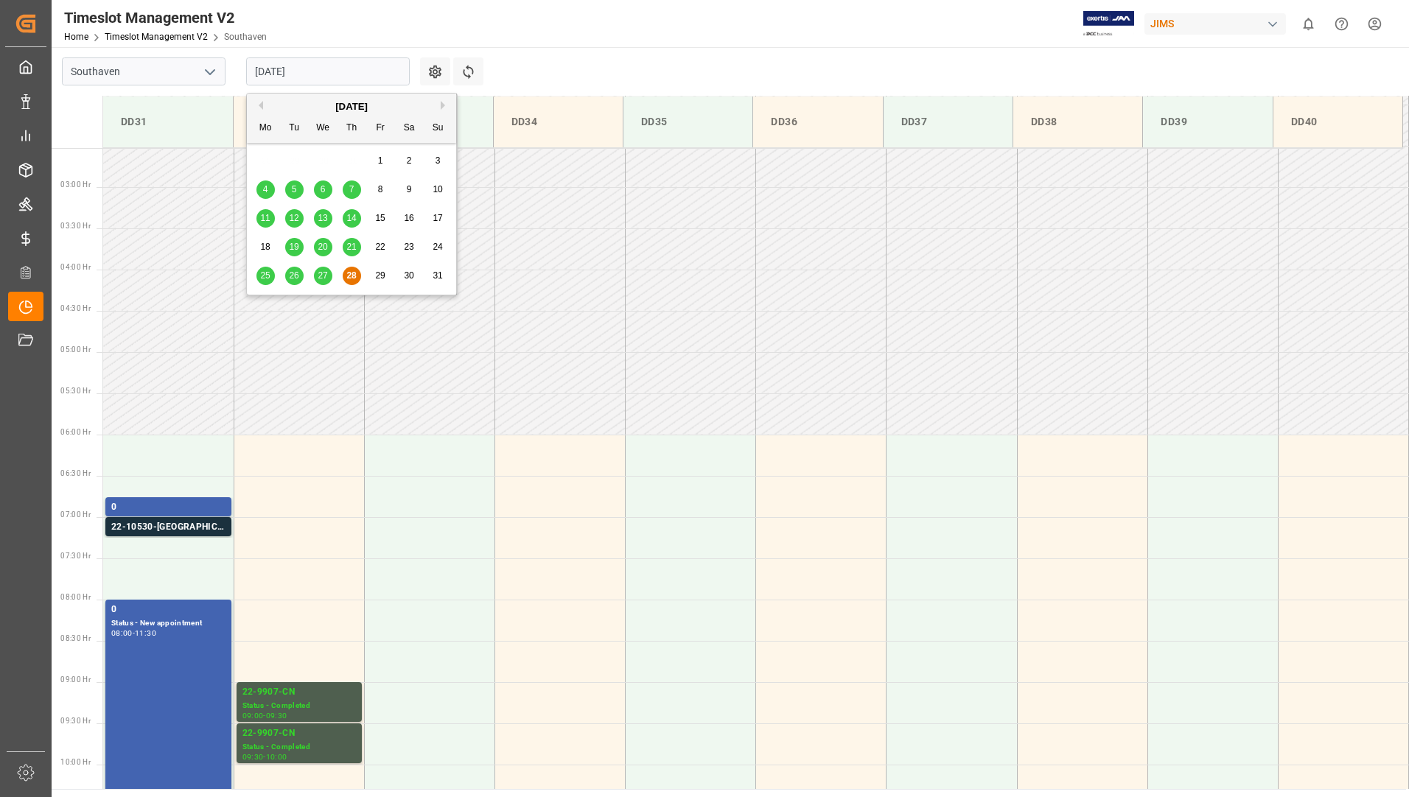
click at [441, 103] on button "Next Month" at bounding box center [445, 105] width 9 height 9
click at [259, 107] on button "Previous Month" at bounding box center [258, 105] width 9 height 9
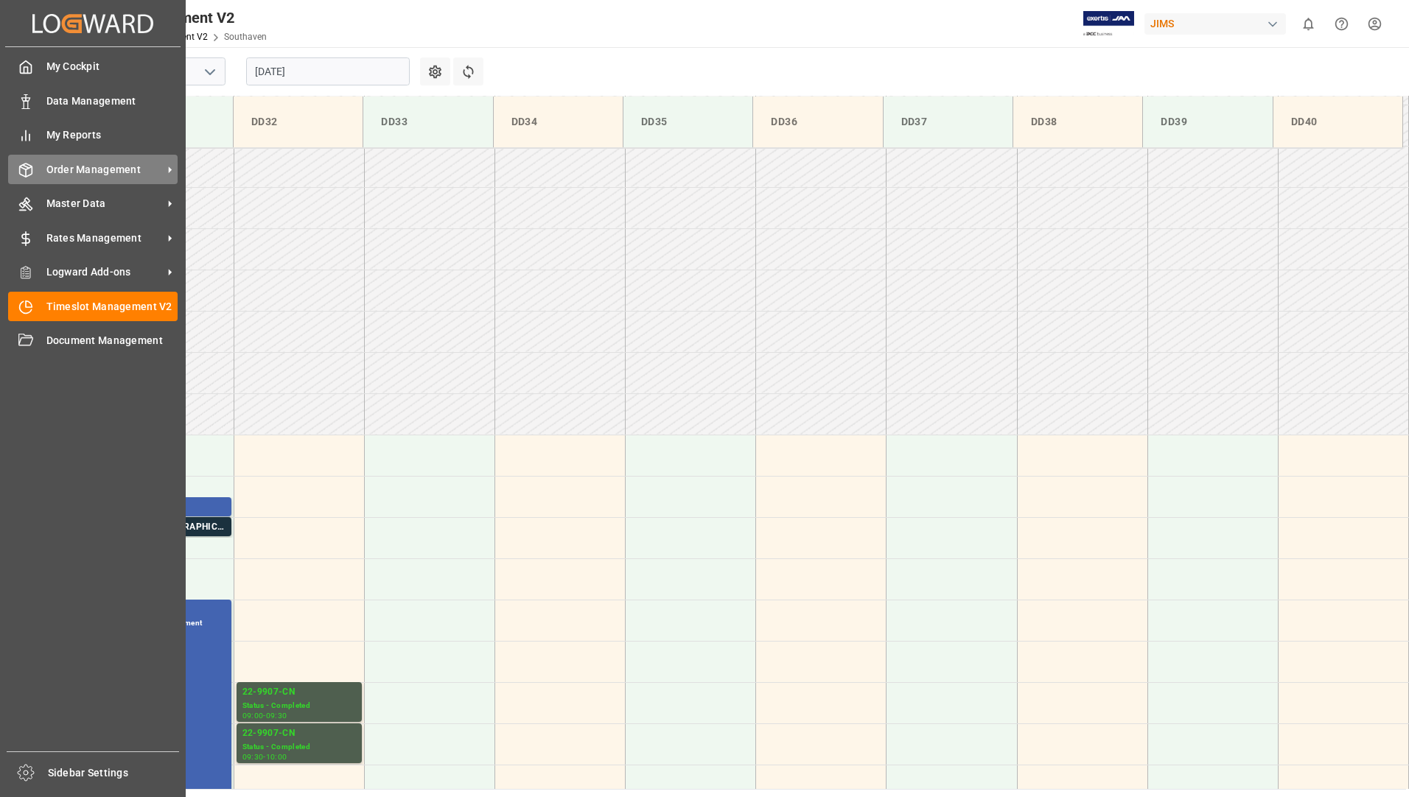
click at [105, 164] on span "Order Management" at bounding box center [104, 169] width 116 height 15
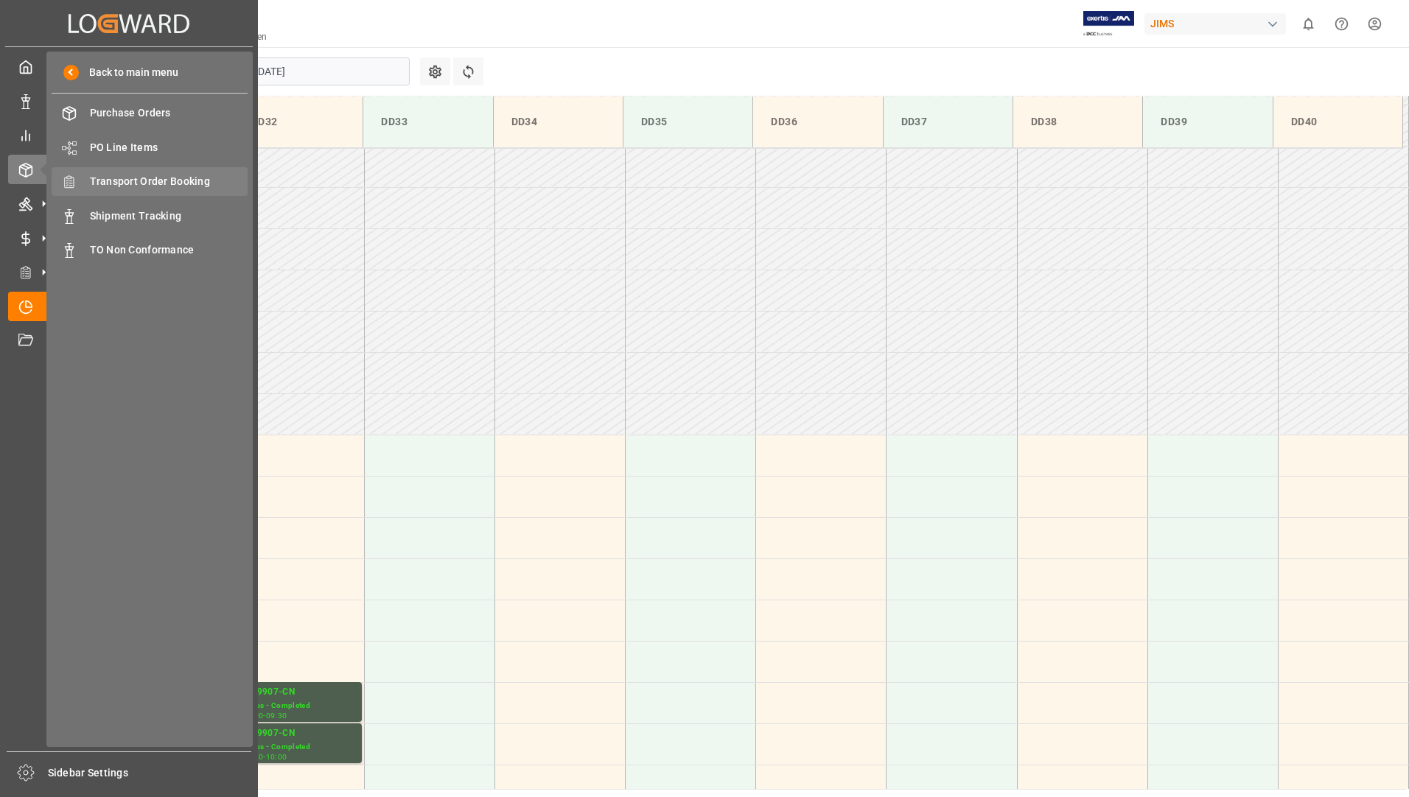
click at [208, 180] on span "Transport Order Booking" at bounding box center [169, 181] width 158 height 15
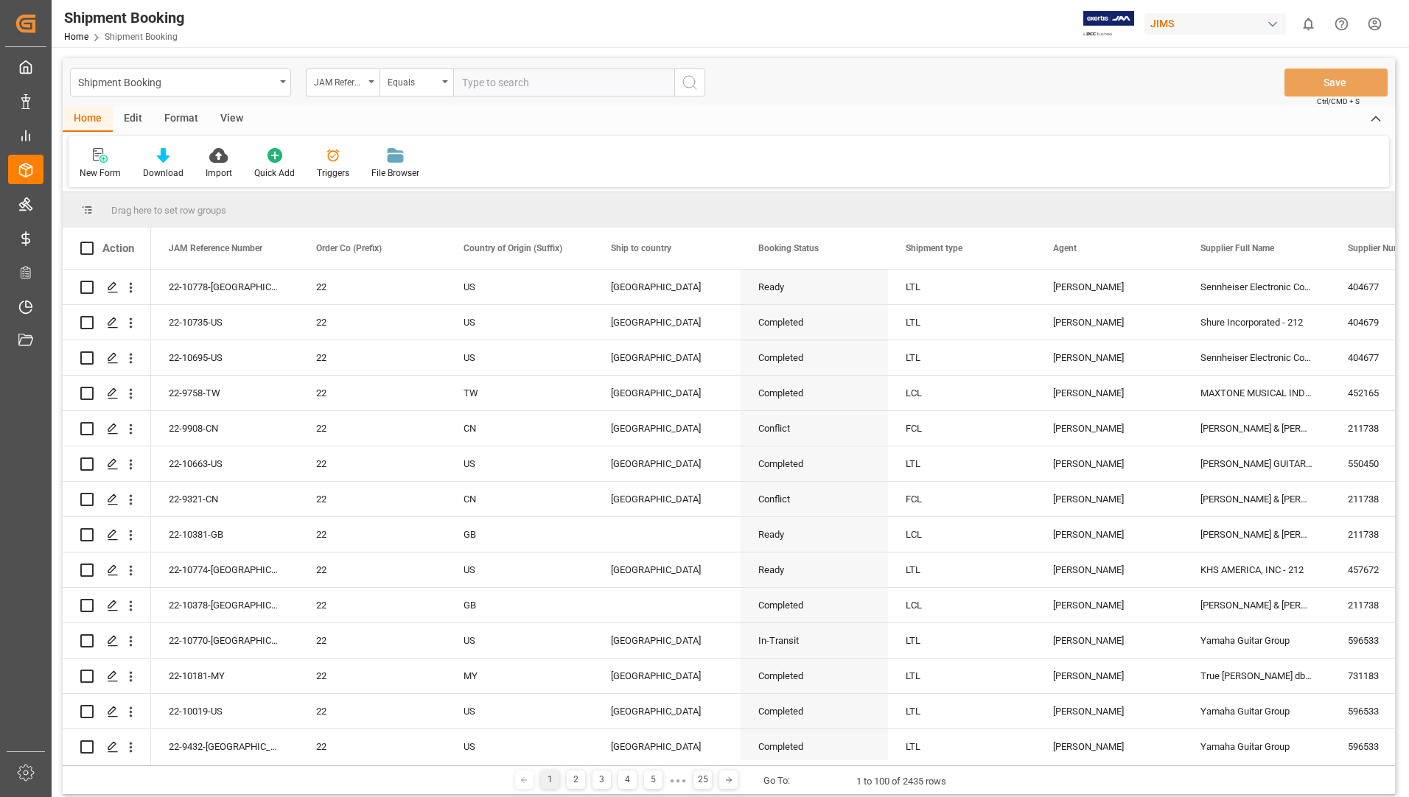
click at [480, 83] on input "text" at bounding box center [563, 83] width 221 height 28
type input "22-10725-us"
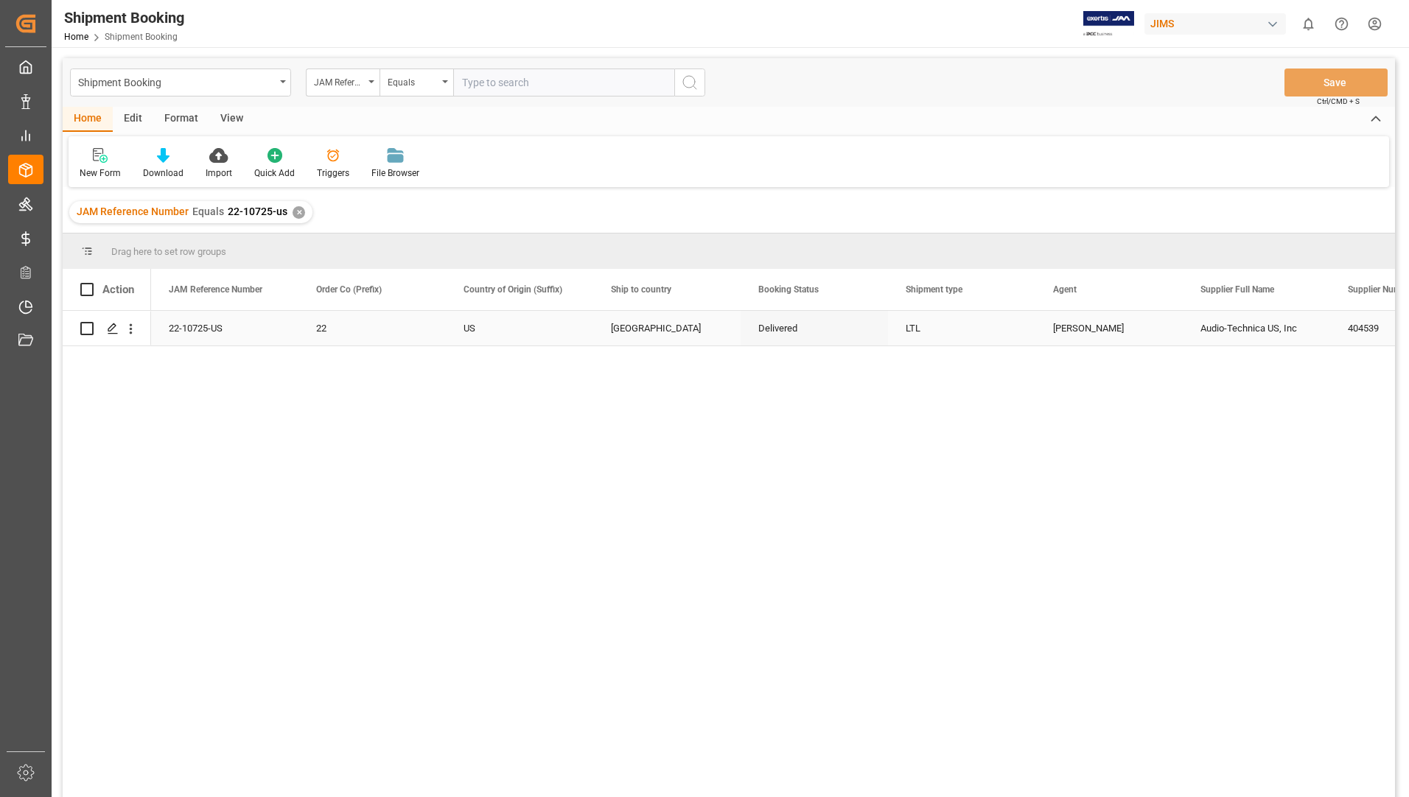
click at [84, 330] on input "Press Space to toggle row selection (unchecked)" at bounding box center [86, 328] width 13 height 13
checkbox input "true"
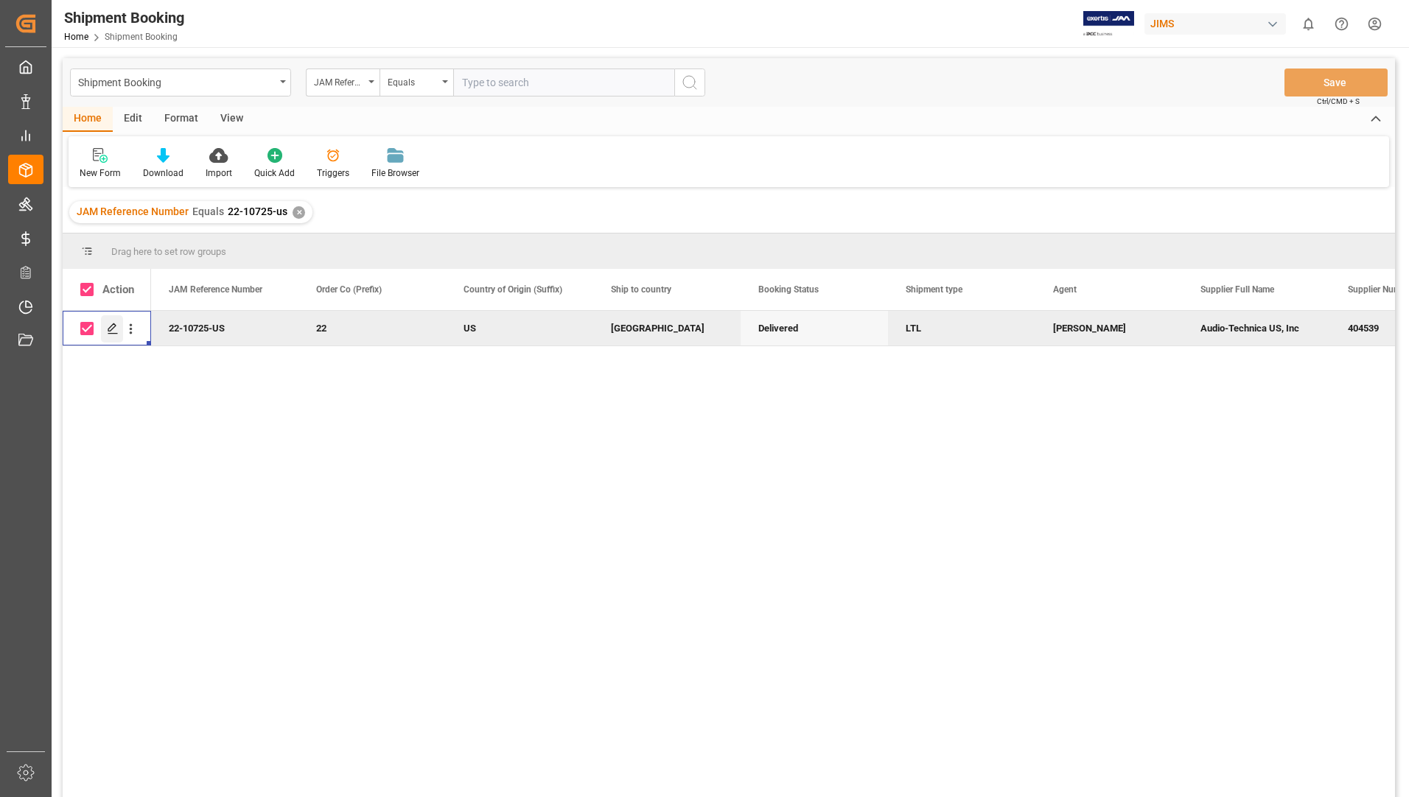
click at [112, 332] on icon "Press SPACE to deselect this row." at bounding box center [113, 329] width 12 height 12
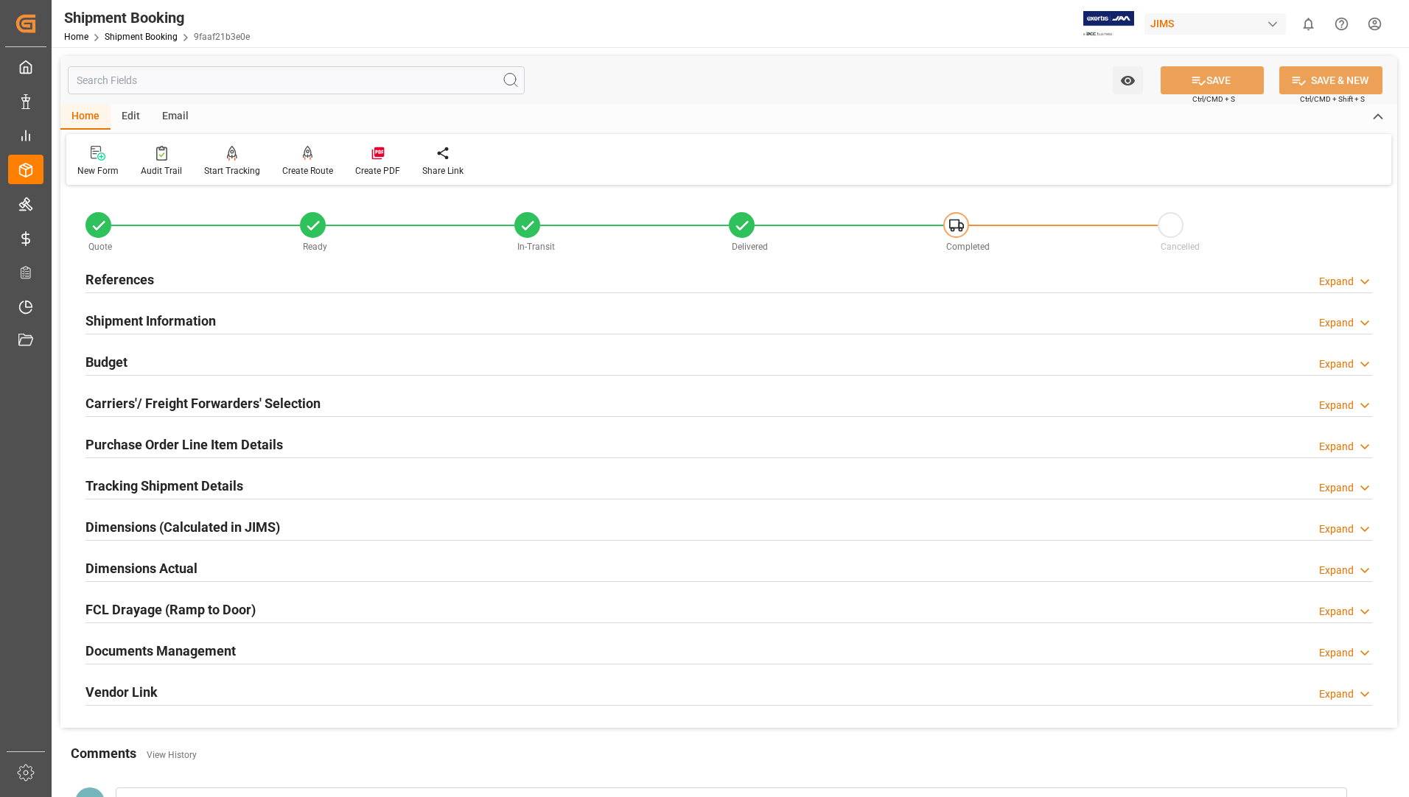
click at [155, 489] on h2 "Tracking Shipment Details" at bounding box center [164, 486] width 158 height 20
